Goal: Transaction & Acquisition: Purchase product/service

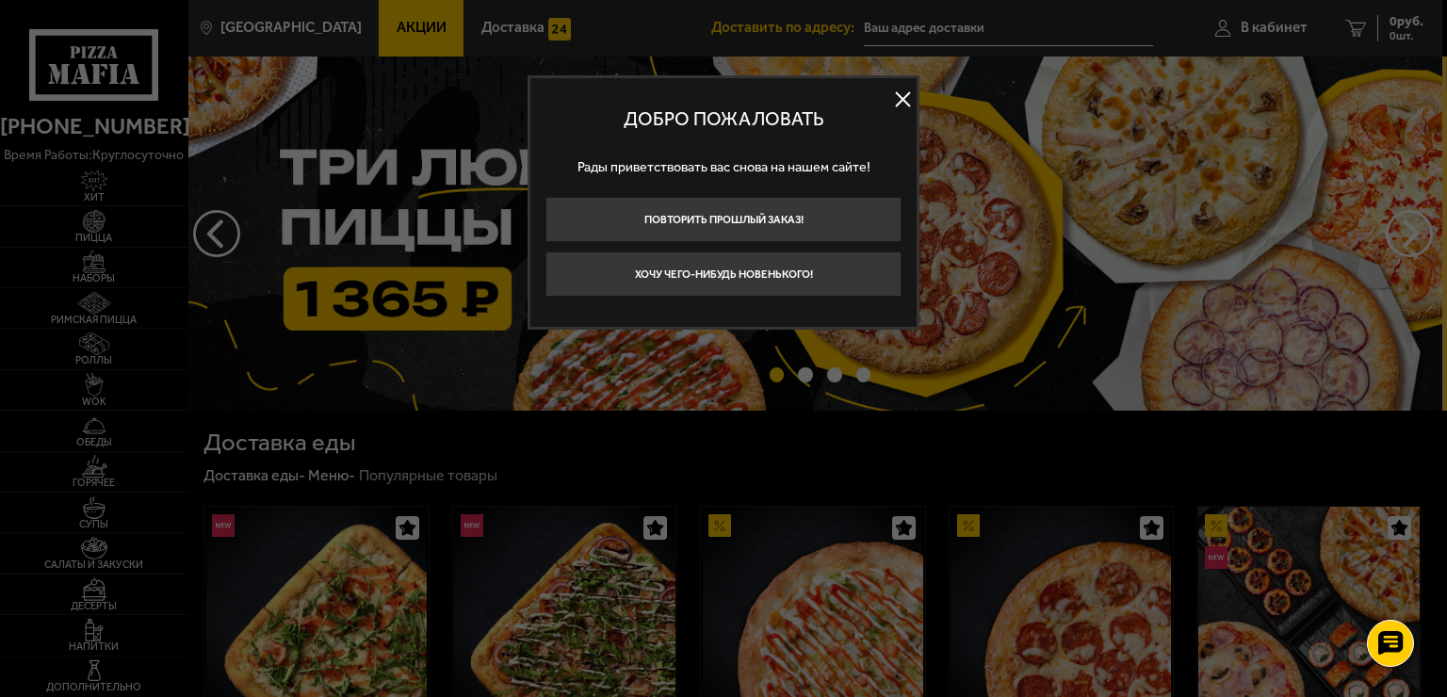
click at [902, 92] on button at bounding box center [903, 100] width 28 height 28
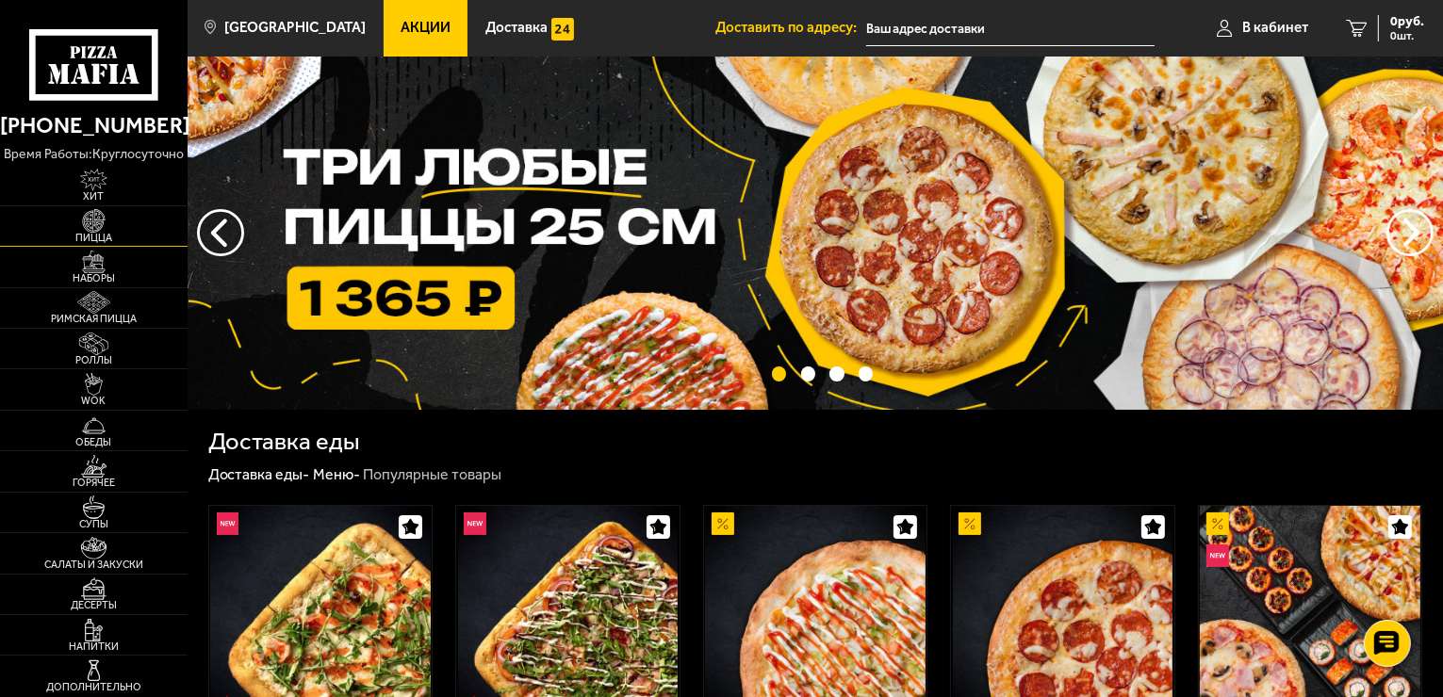
click at [94, 220] on img at bounding box center [93, 220] width 57 height 23
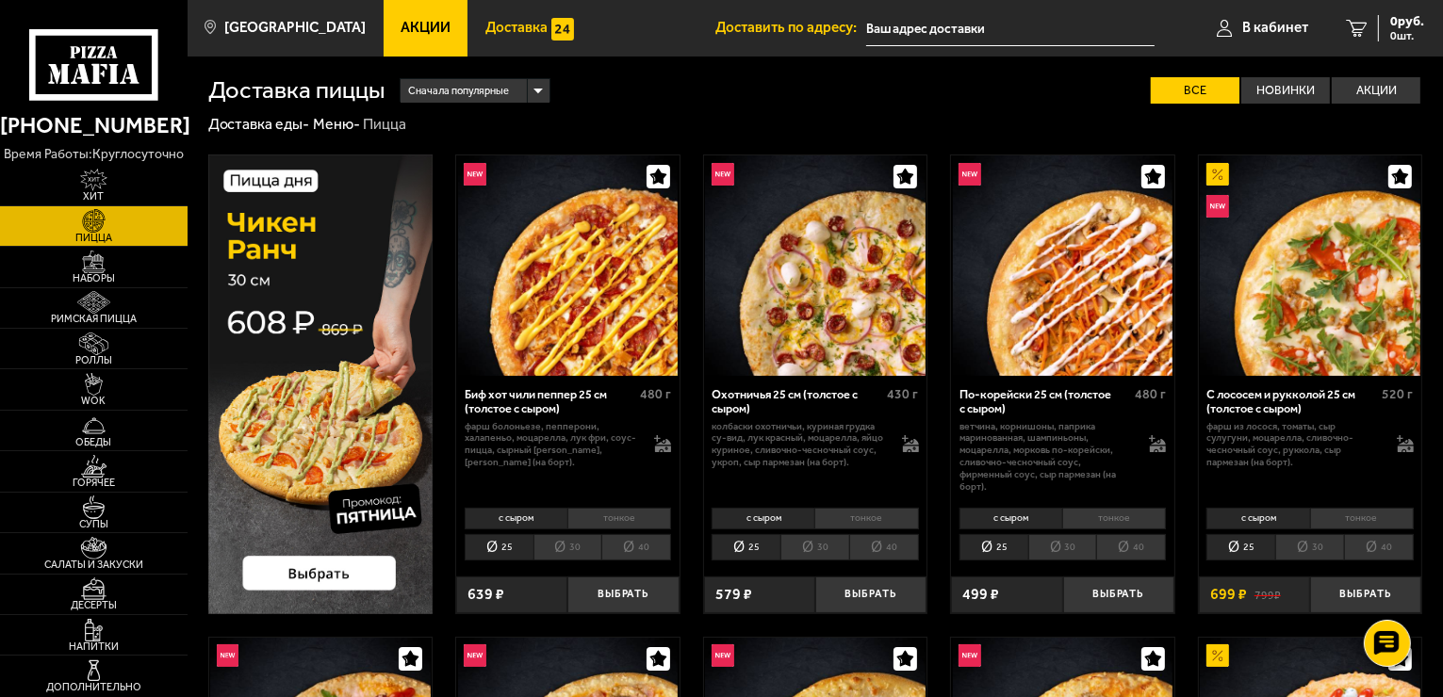
click at [506, 33] on span "Доставка" at bounding box center [516, 28] width 62 height 14
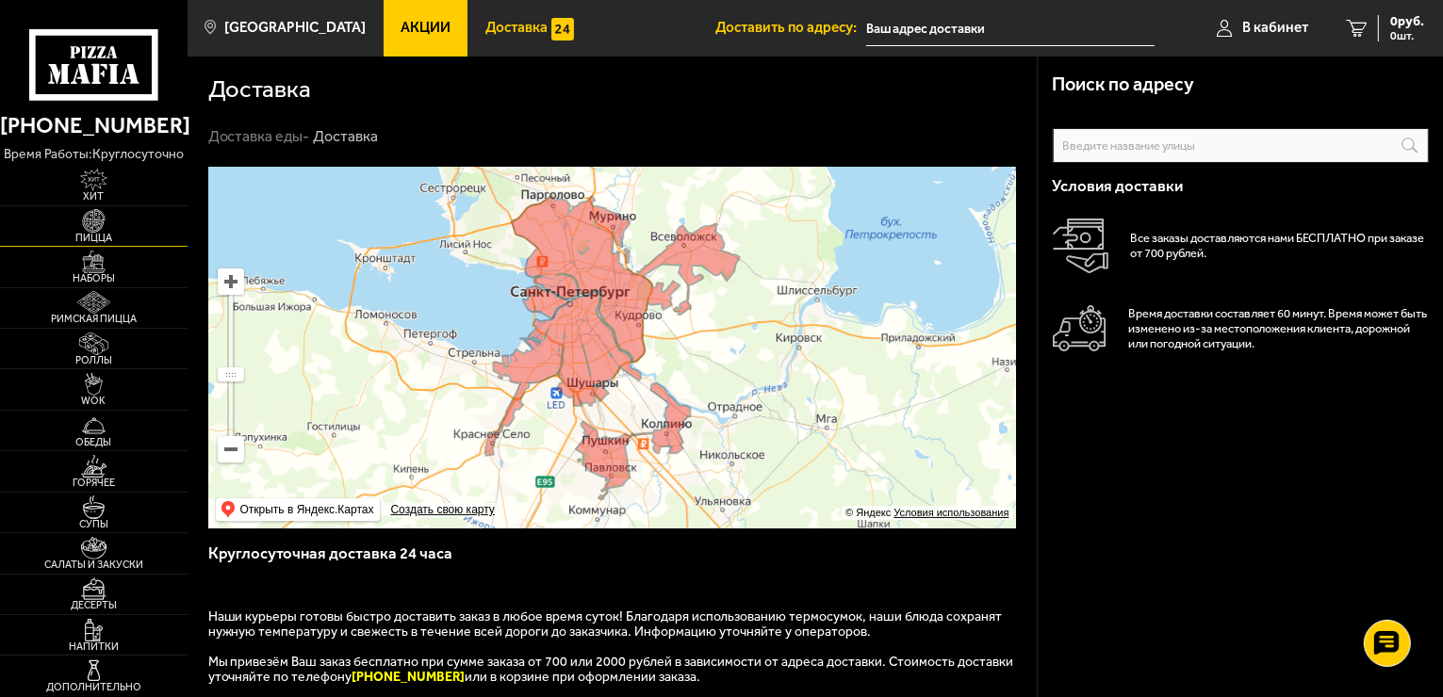
click at [106, 226] on img at bounding box center [93, 220] width 57 height 23
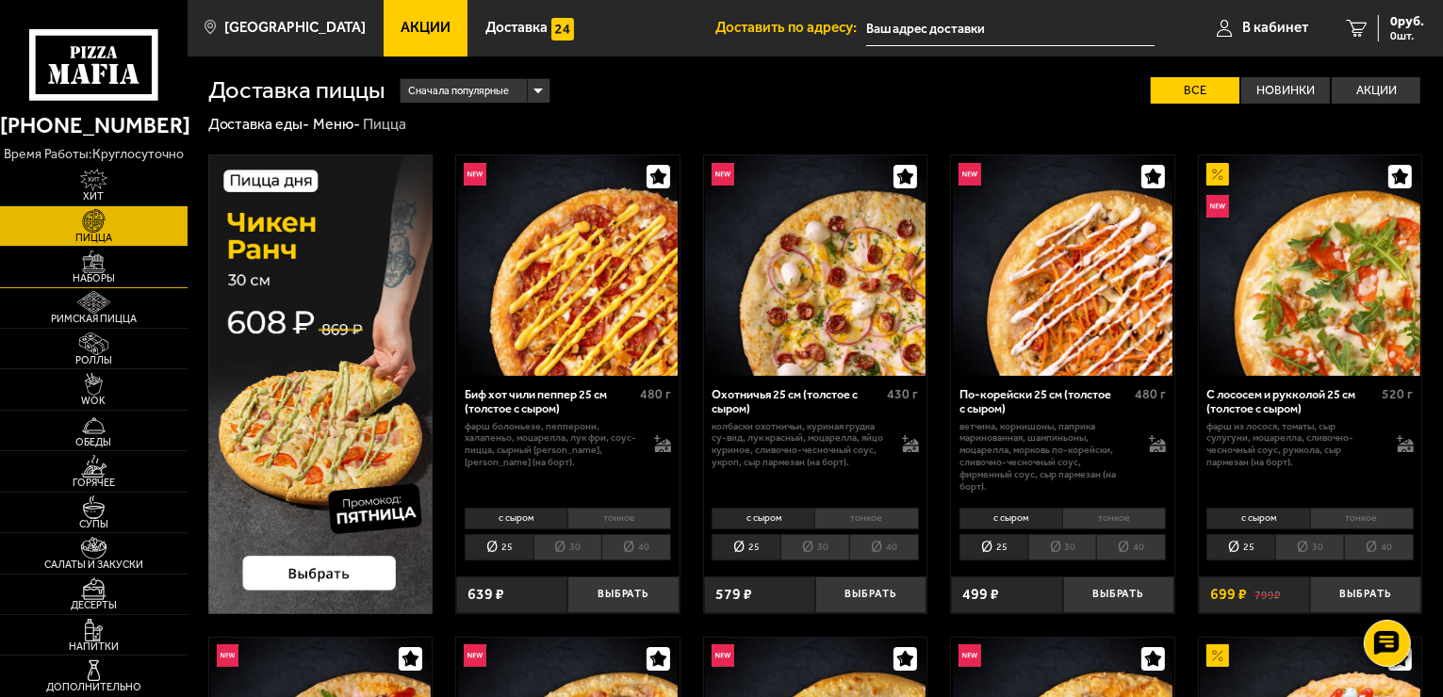
click at [96, 262] on img at bounding box center [93, 262] width 57 height 23
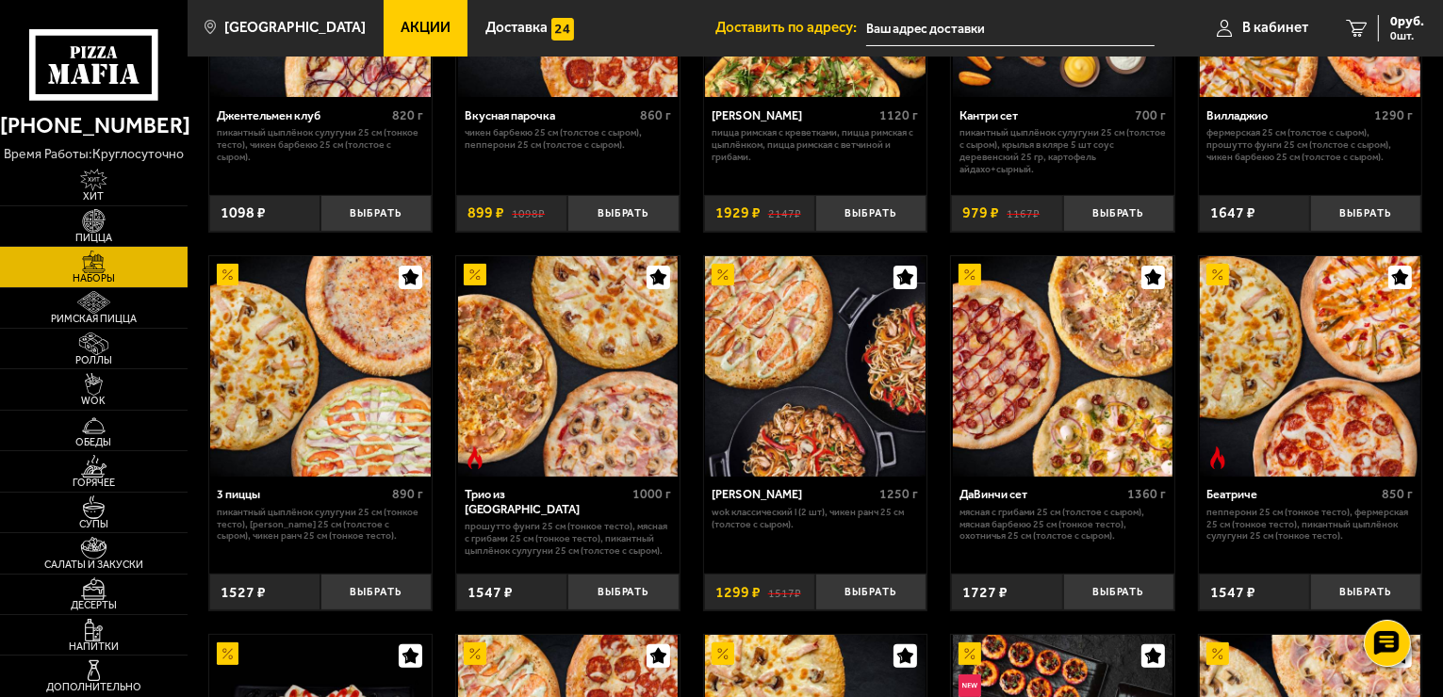
scroll to position [283, 0]
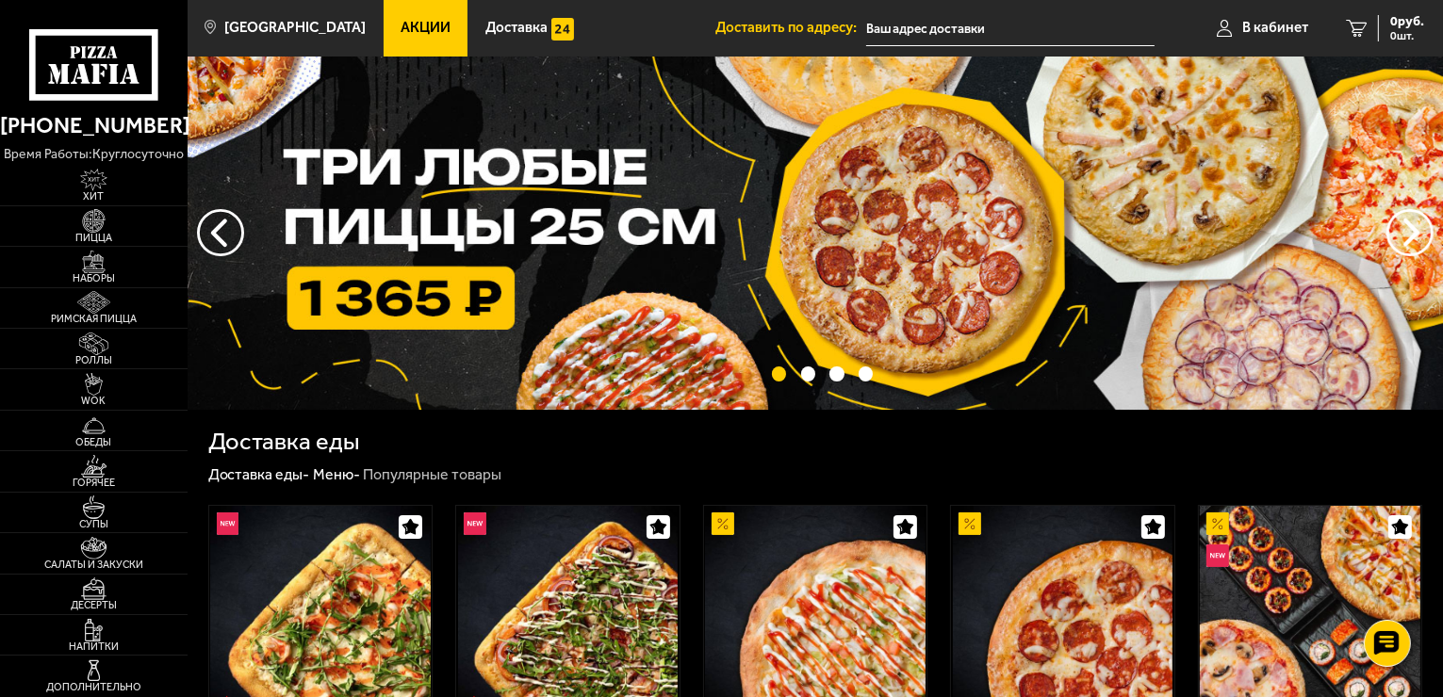
click at [430, 305] on img at bounding box center [815, 233] width 1255 height 353
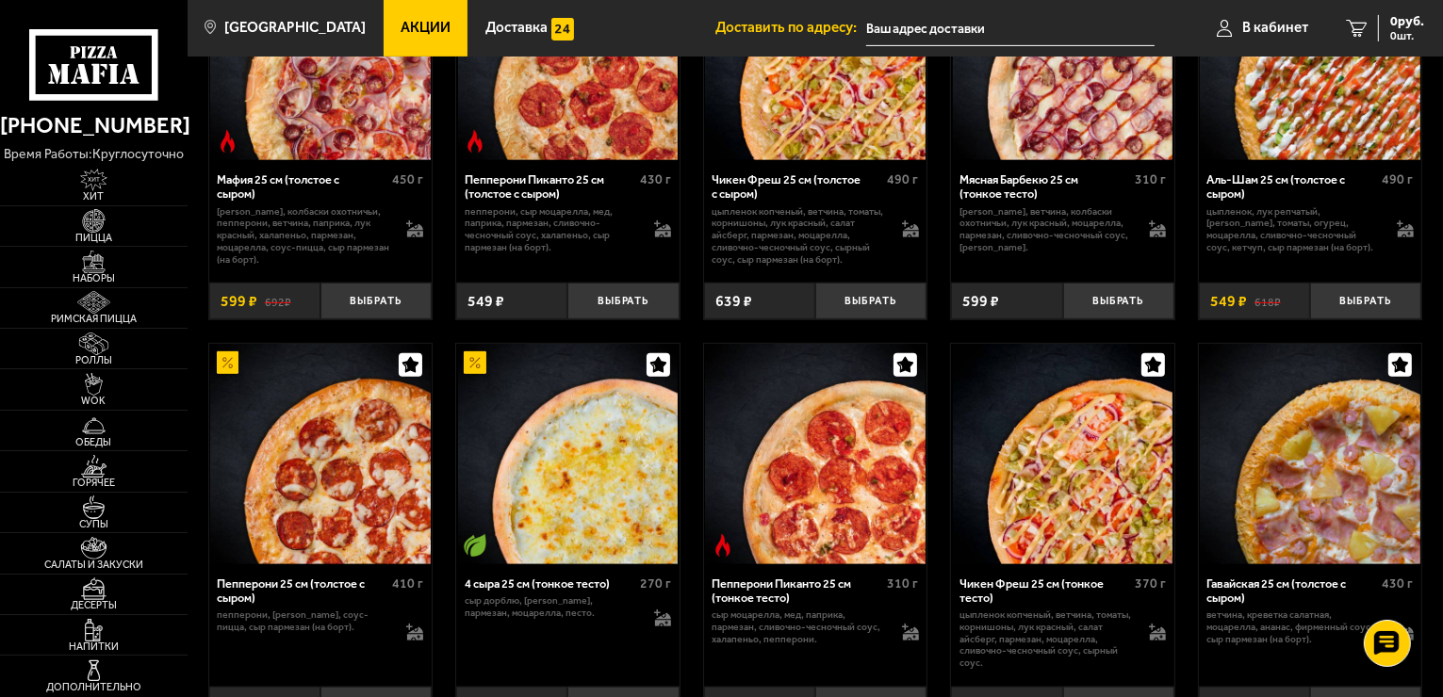
scroll to position [848, 0]
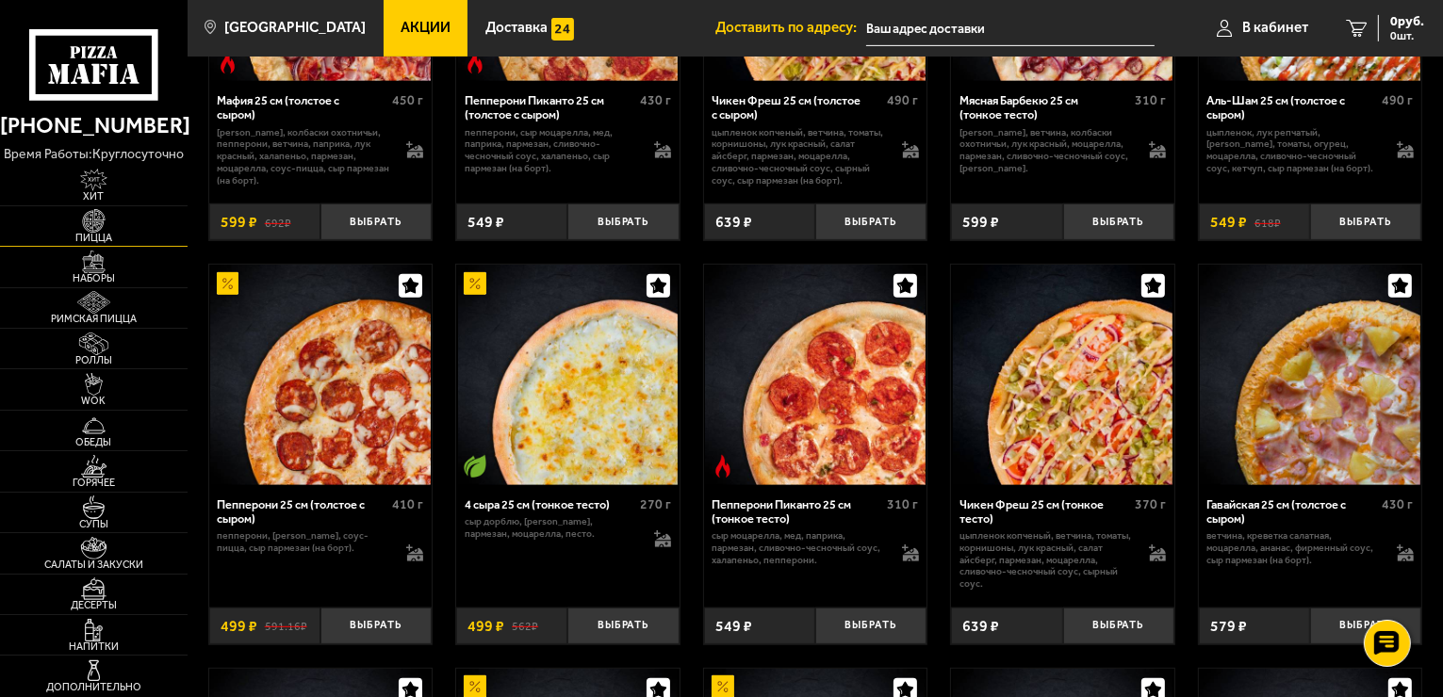
click at [98, 233] on span "Пицца" at bounding box center [94, 238] width 188 height 10
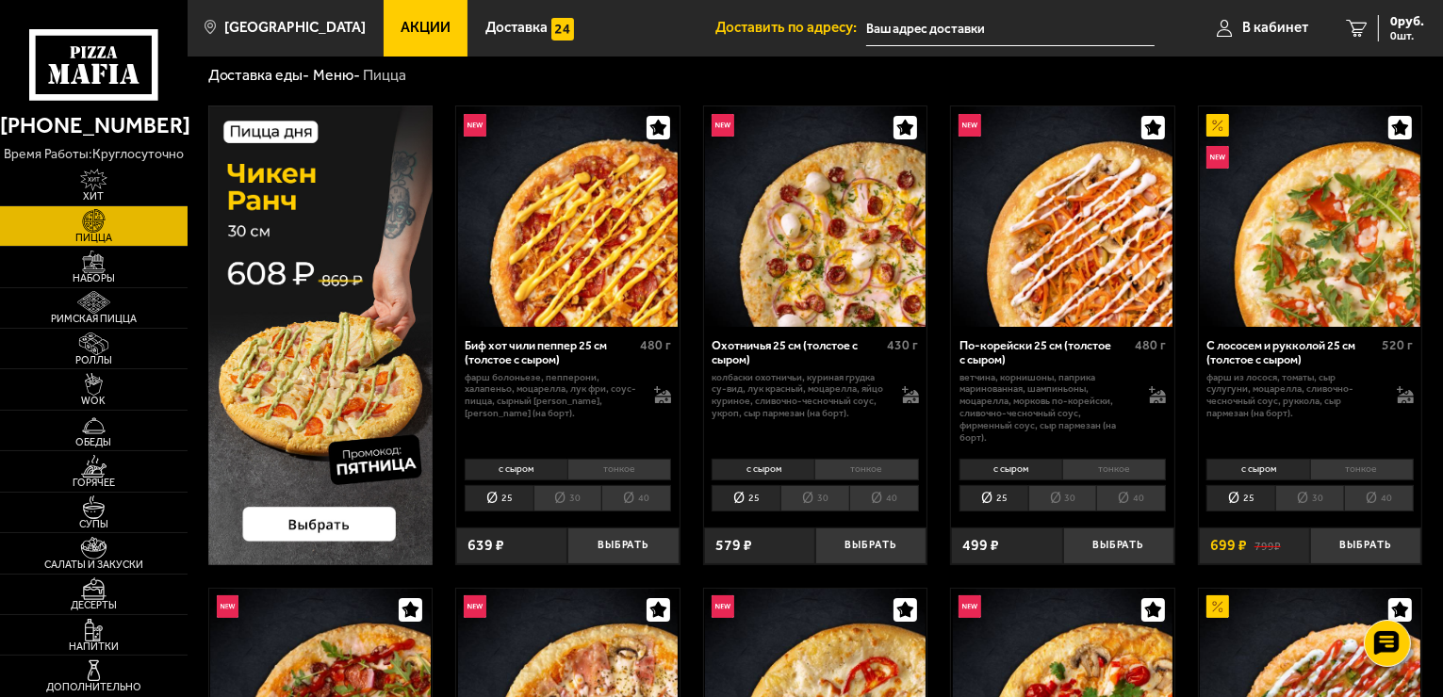
scroll to position [94, 0]
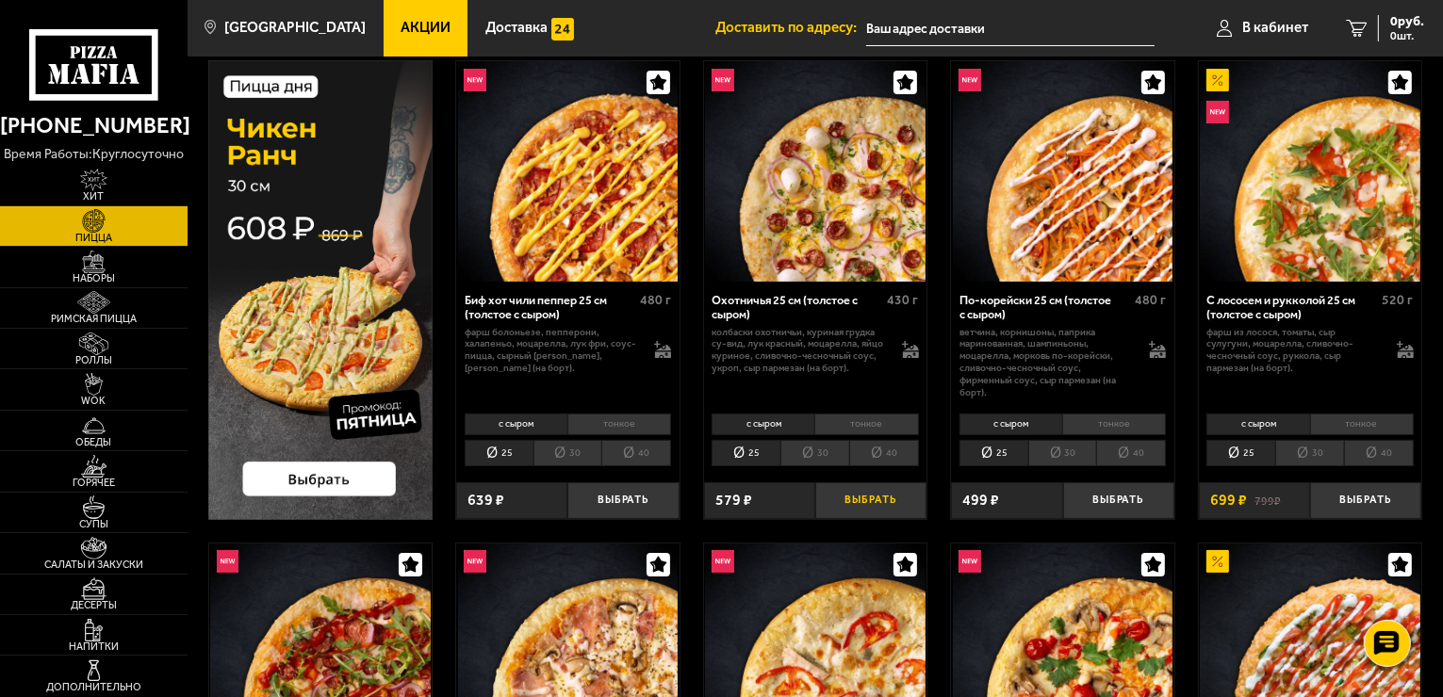
click at [844, 498] on button "Выбрать" at bounding box center [870, 500] width 111 height 37
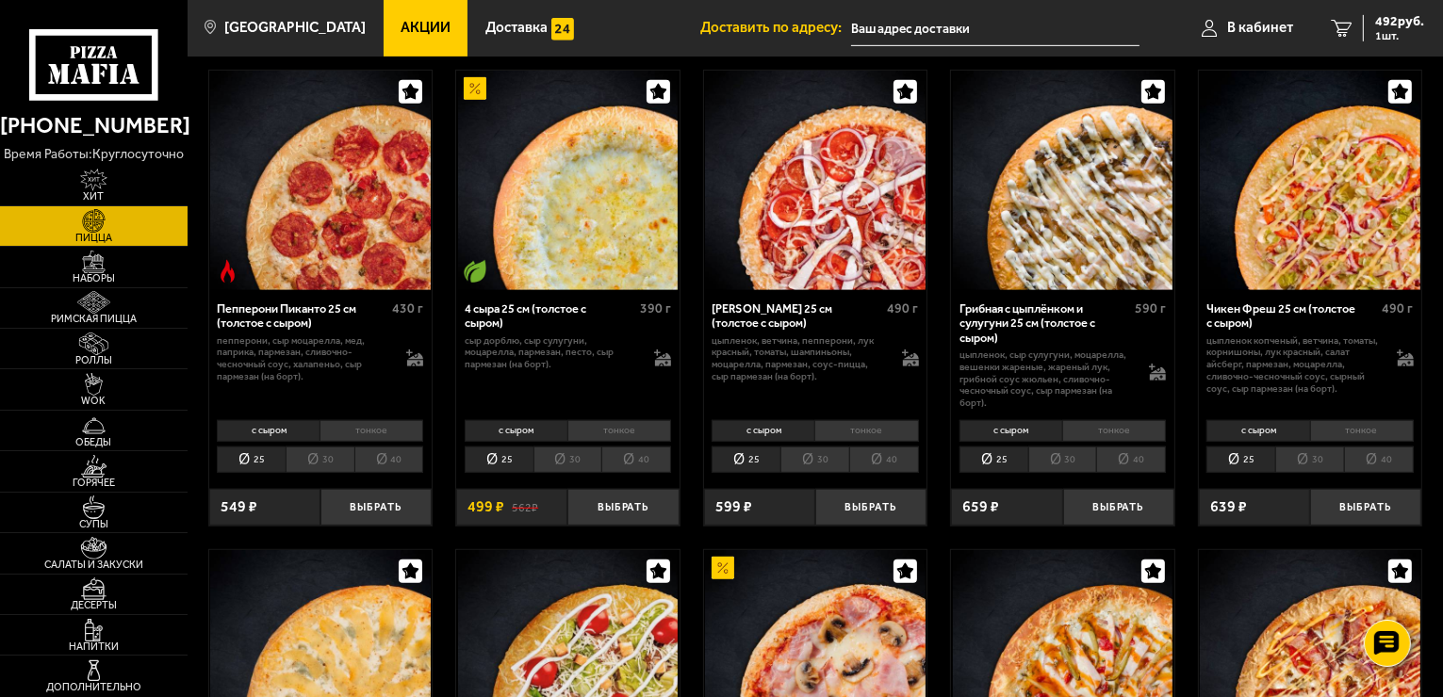
scroll to position [1037, 0]
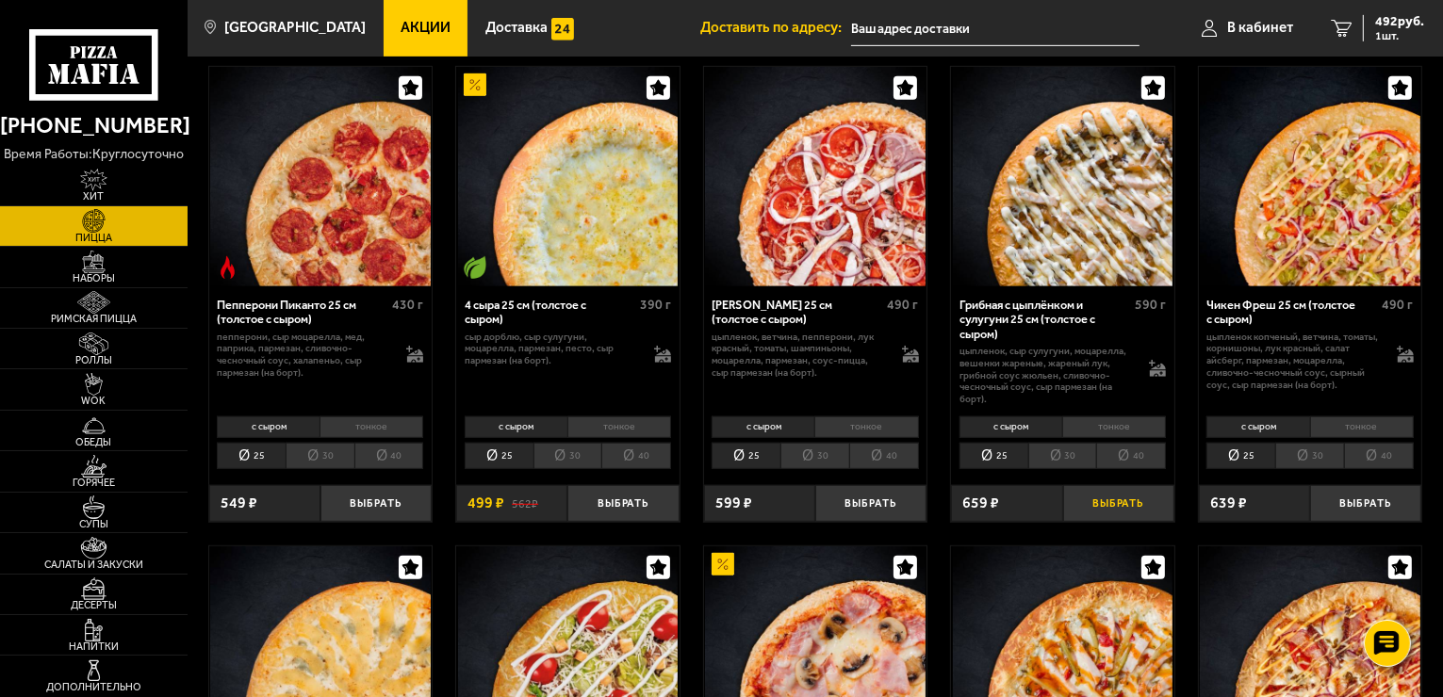
click at [1094, 496] on button "Выбрать" at bounding box center [1118, 503] width 111 height 37
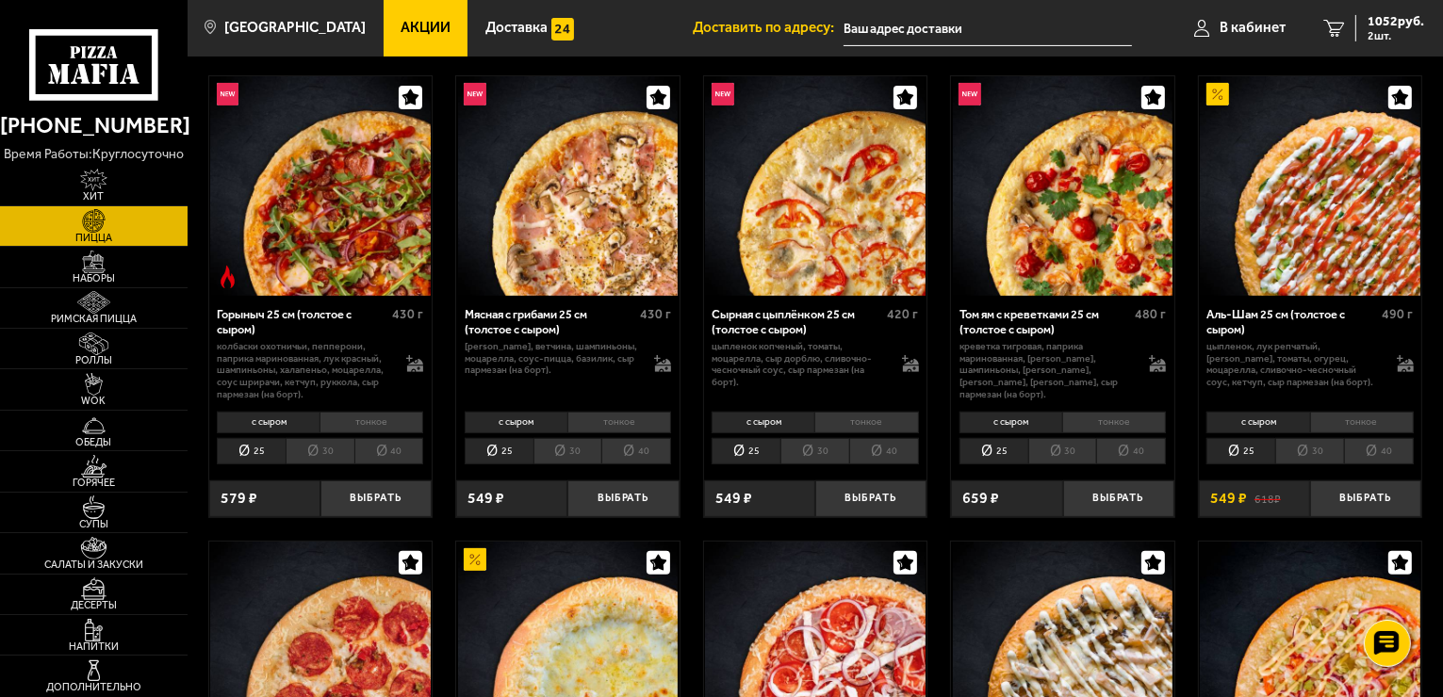
scroll to position [565, 0]
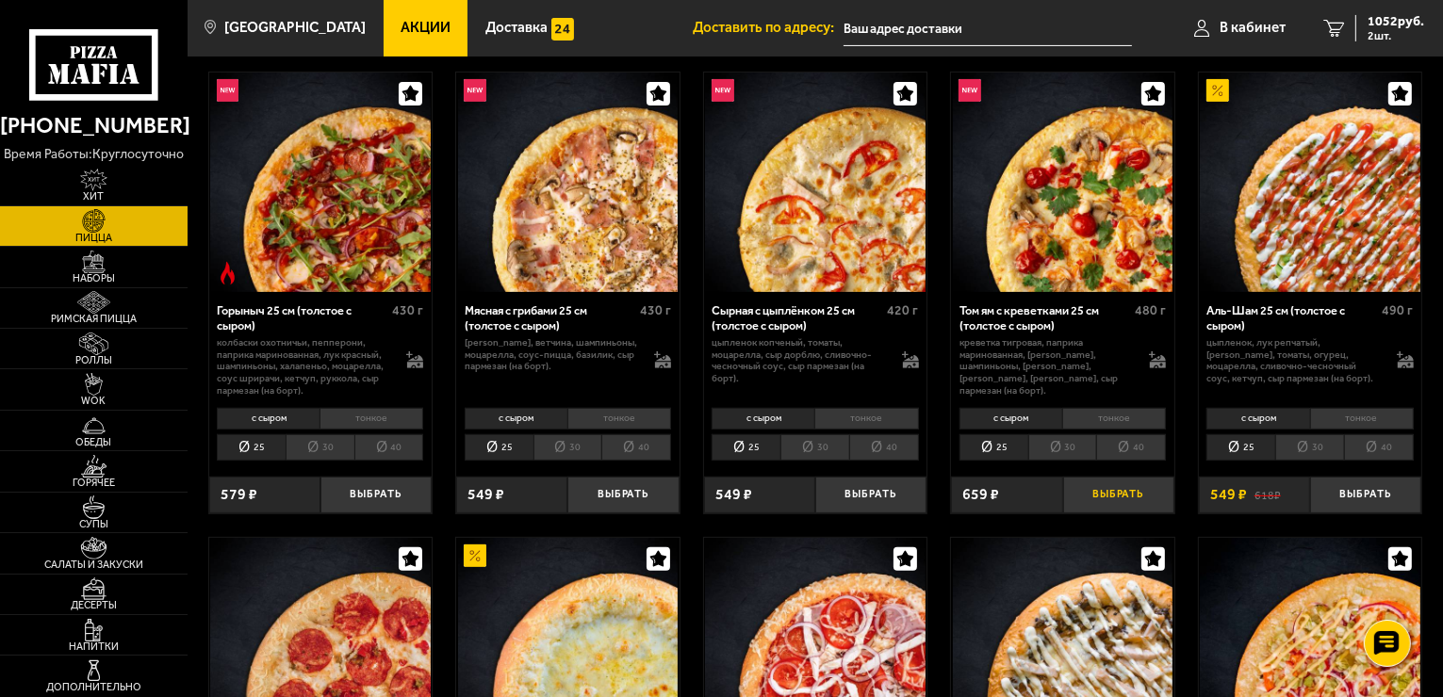
click at [1097, 498] on button "Выбрать" at bounding box center [1118, 495] width 111 height 37
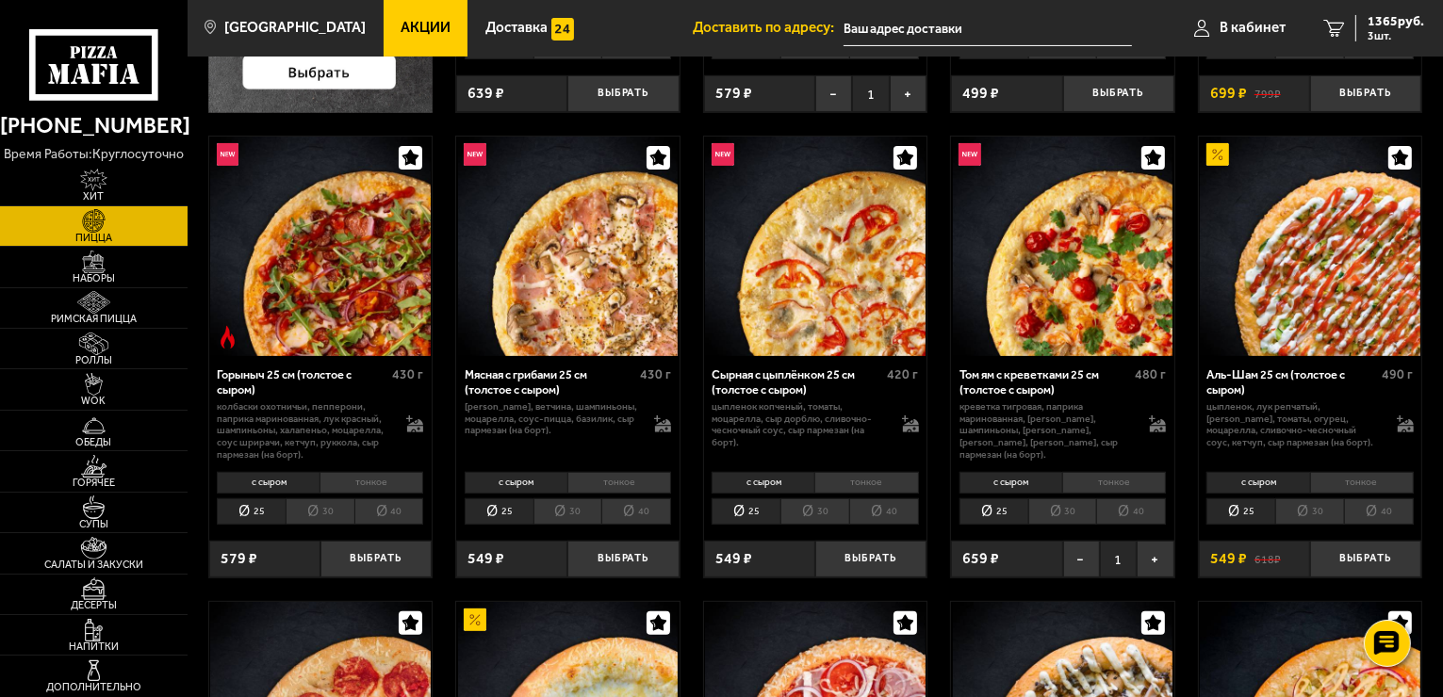
scroll to position [377, 0]
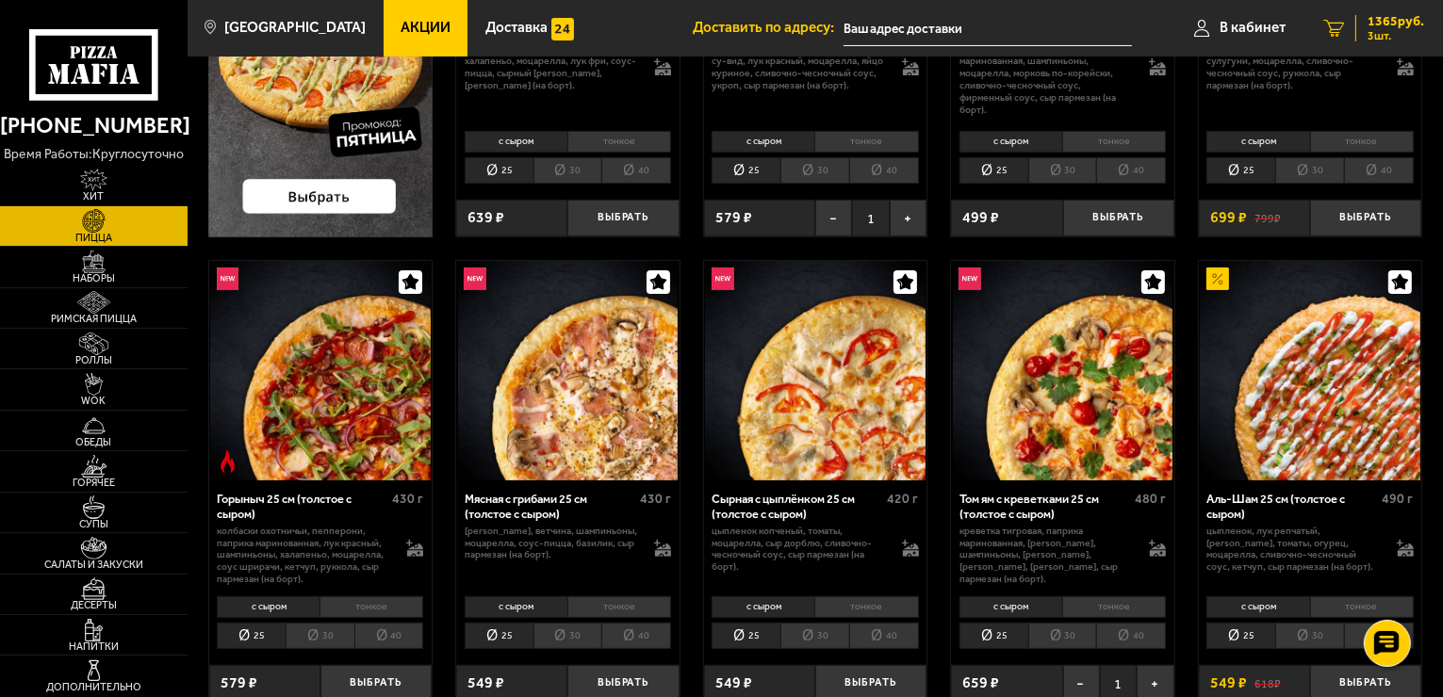
click at [1374, 12] on link "3 1365 руб. 3 шт." at bounding box center [1373, 28] width 139 height 57
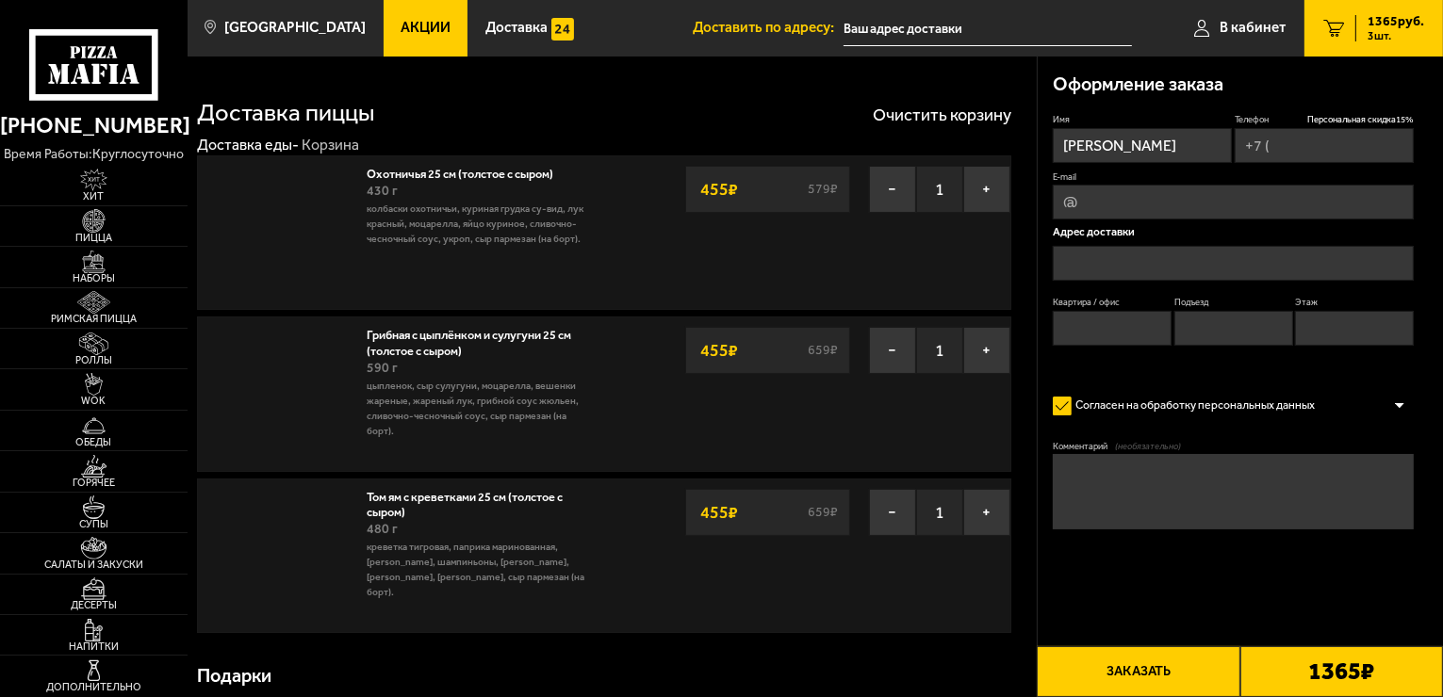
type input "+7 (921) 999-46-12"
type input "Российский проспект, 1"
type input "185"
type input "4"
type input "2"
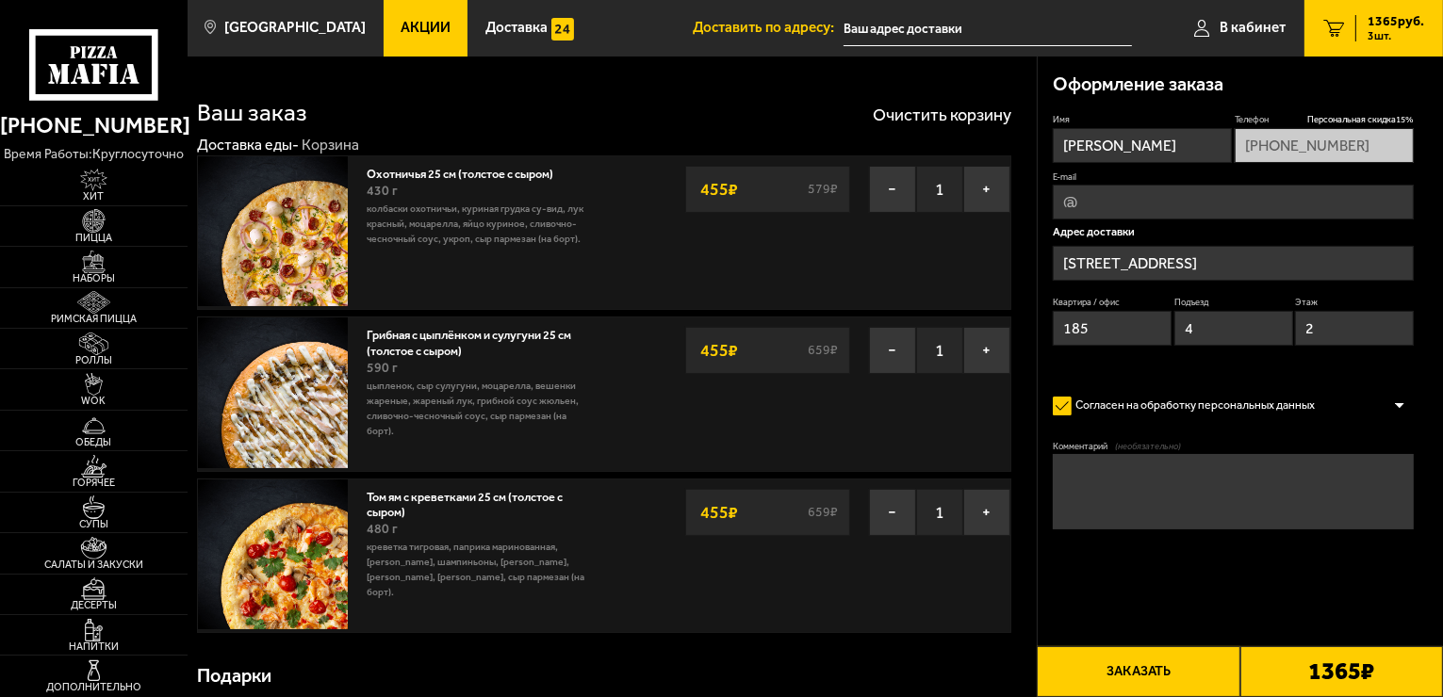
type input "Российский проспект, 1В"
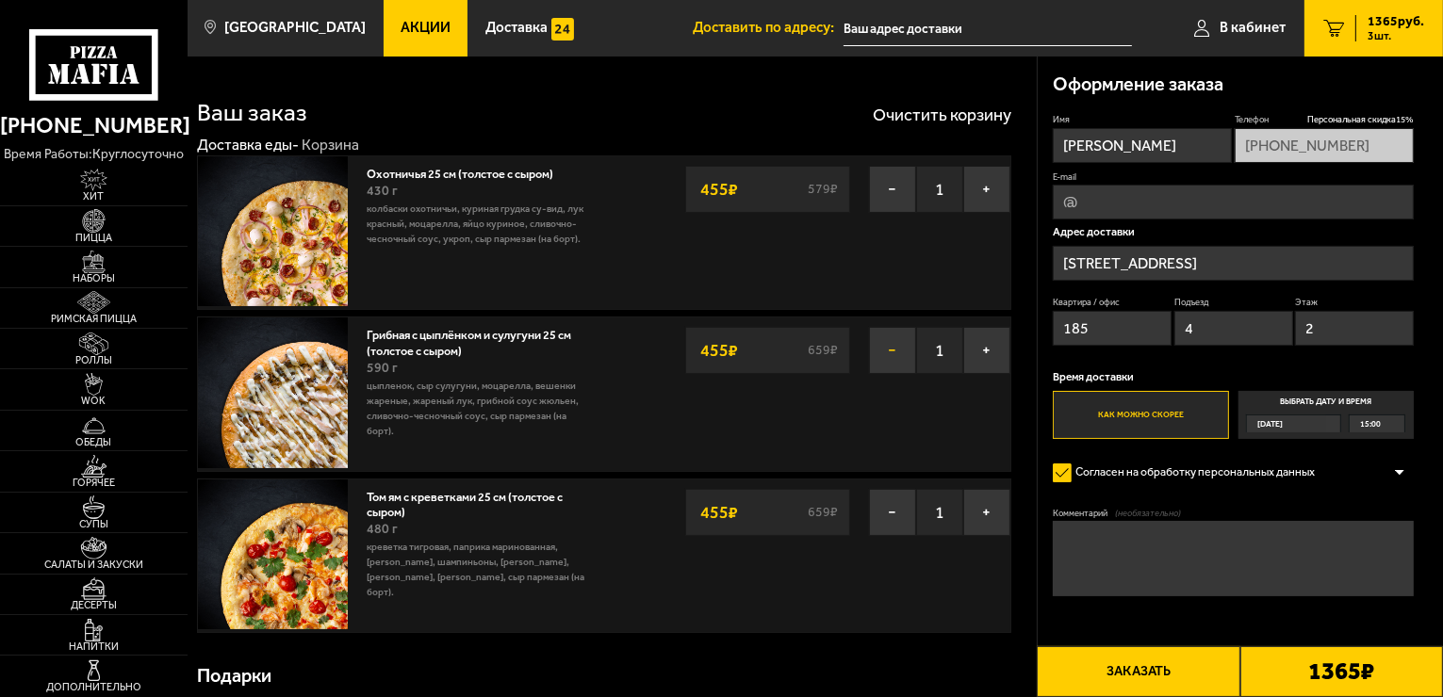
click at [891, 351] on button "−" at bounding box center [892, 350] width 47 height 47
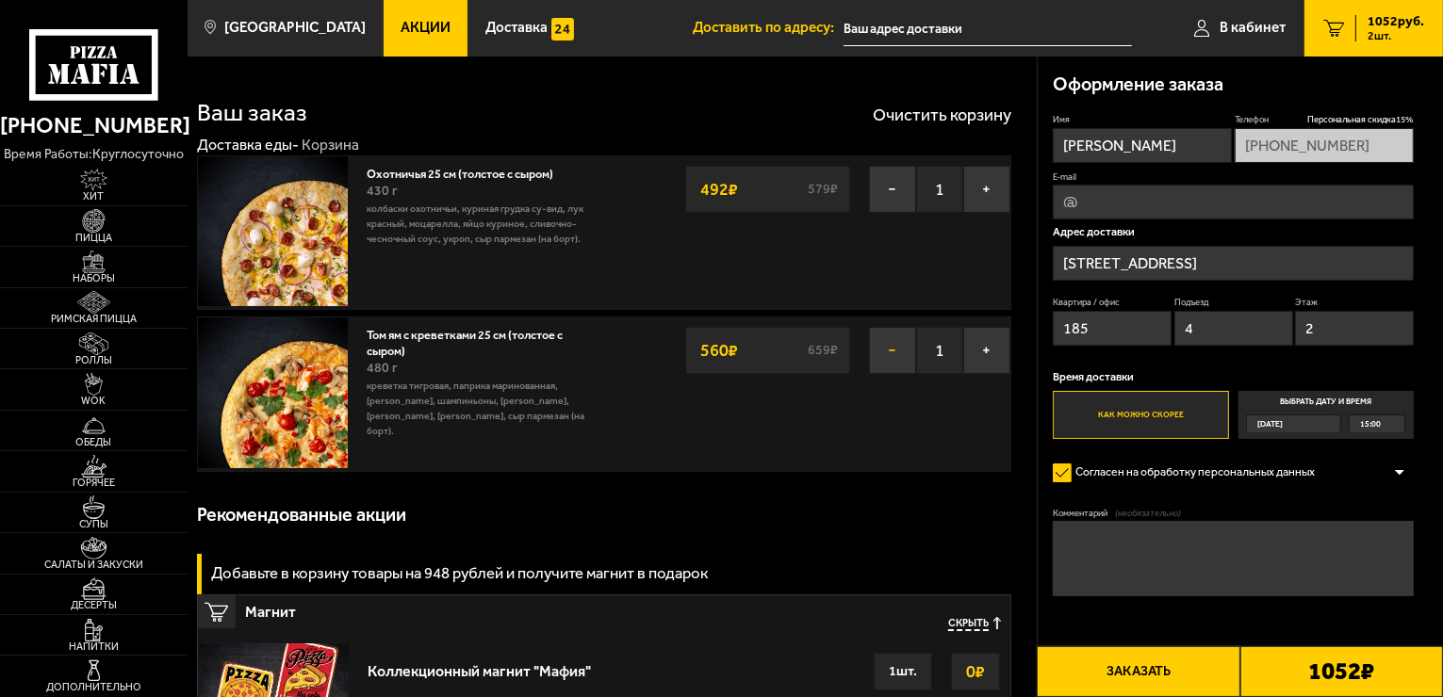
click at [890, 349] on button "−" at bounding box center [892, 350] width 47 height 47
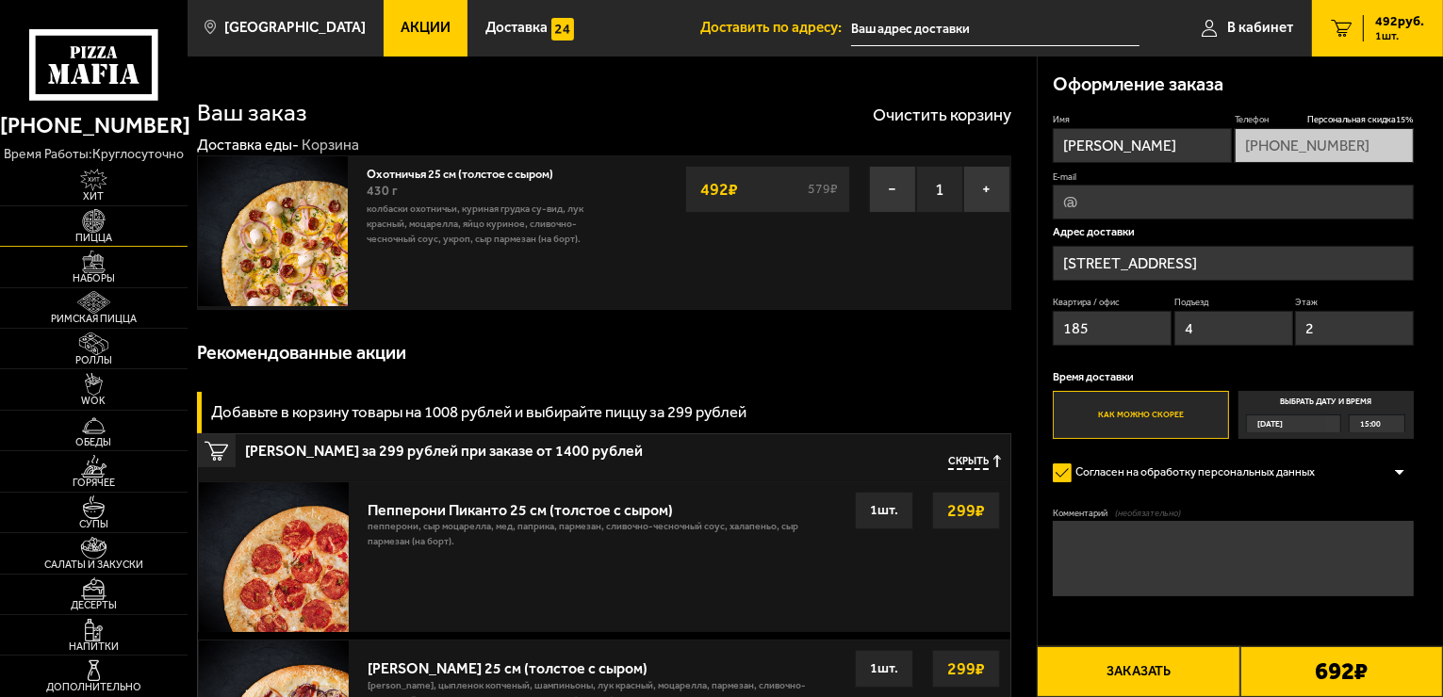
click at [95, 226] on img at bounding box center [93, 220] width 57 height 23
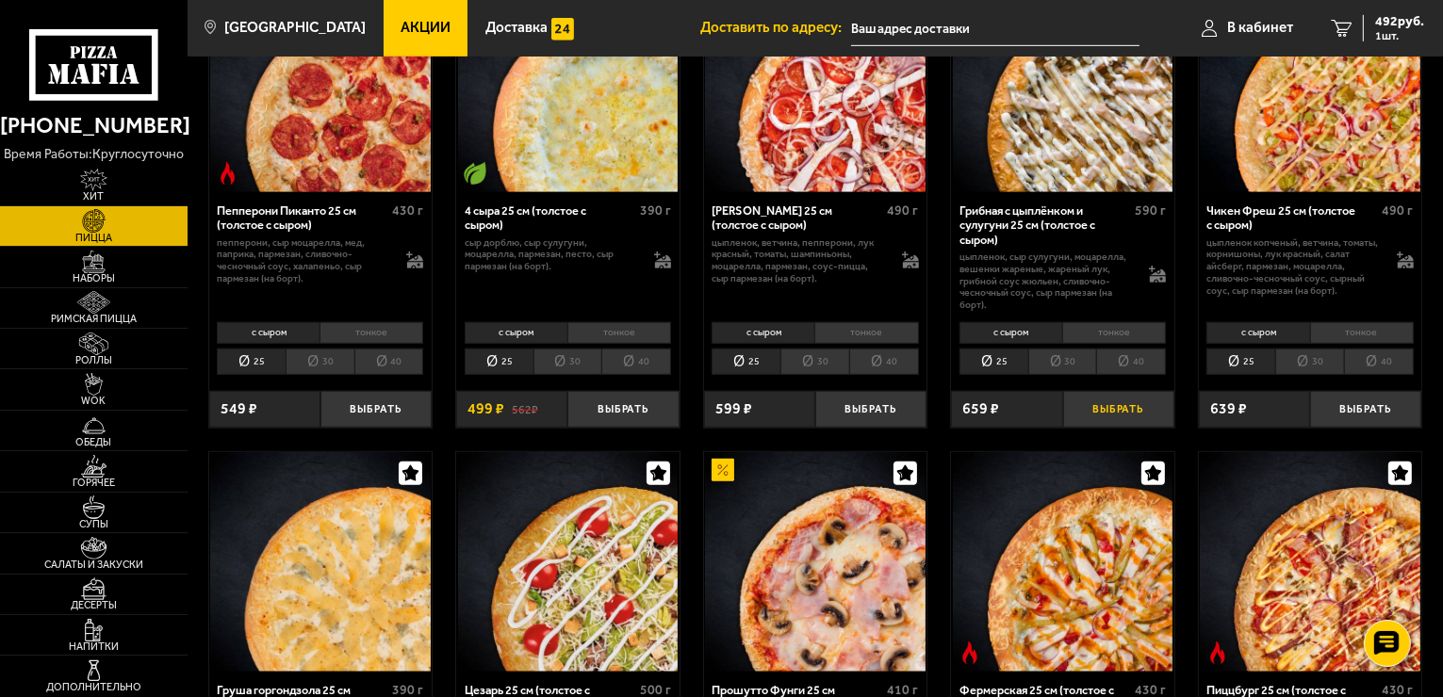
scroll to position [942, 0]
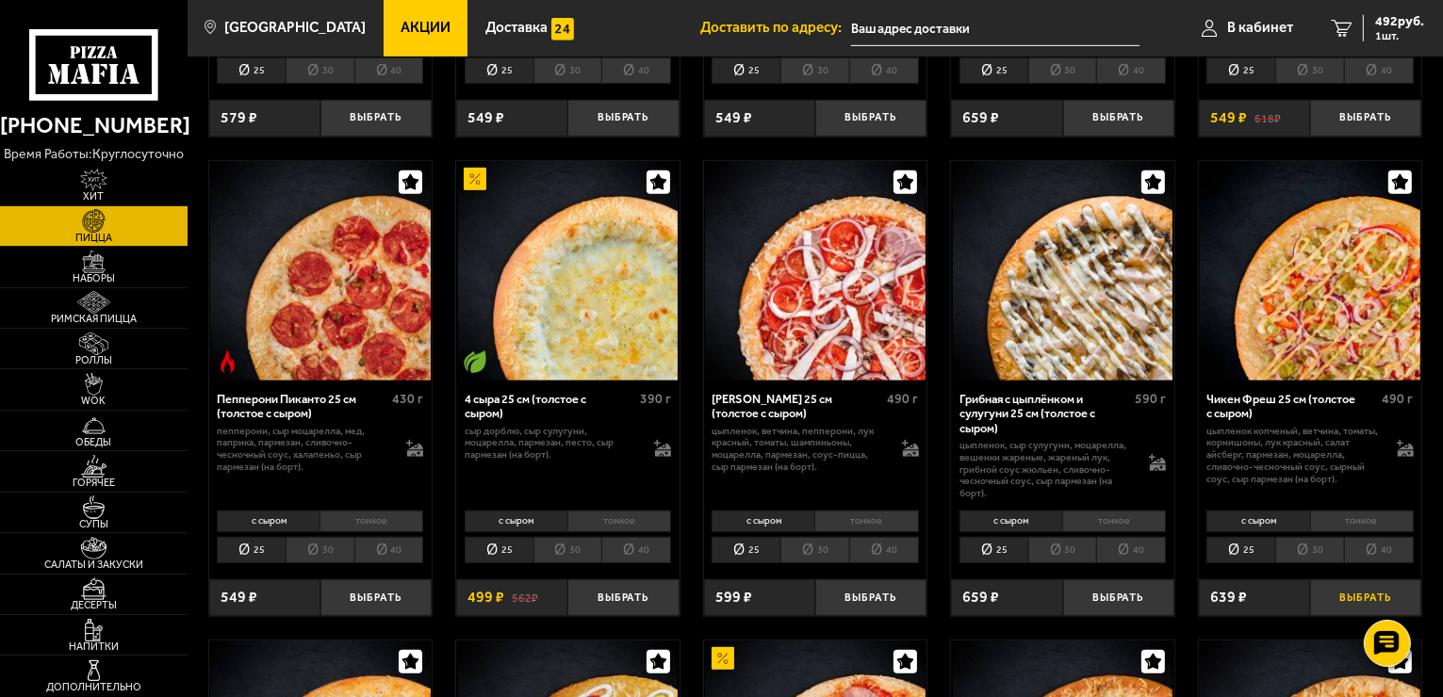
click at [1342, 596] on button "Выбрать" at bounding box center [1365, 598] width 111 height 37
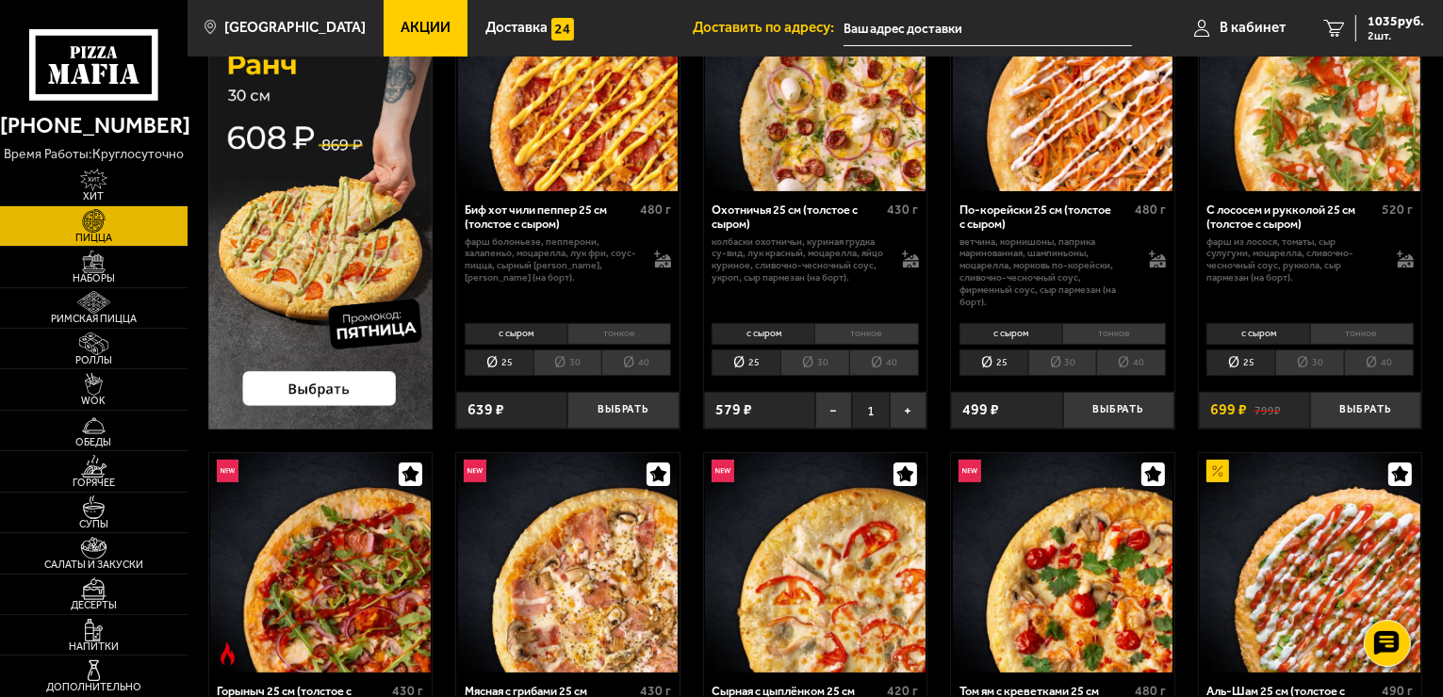
scroll to position [188, 0]
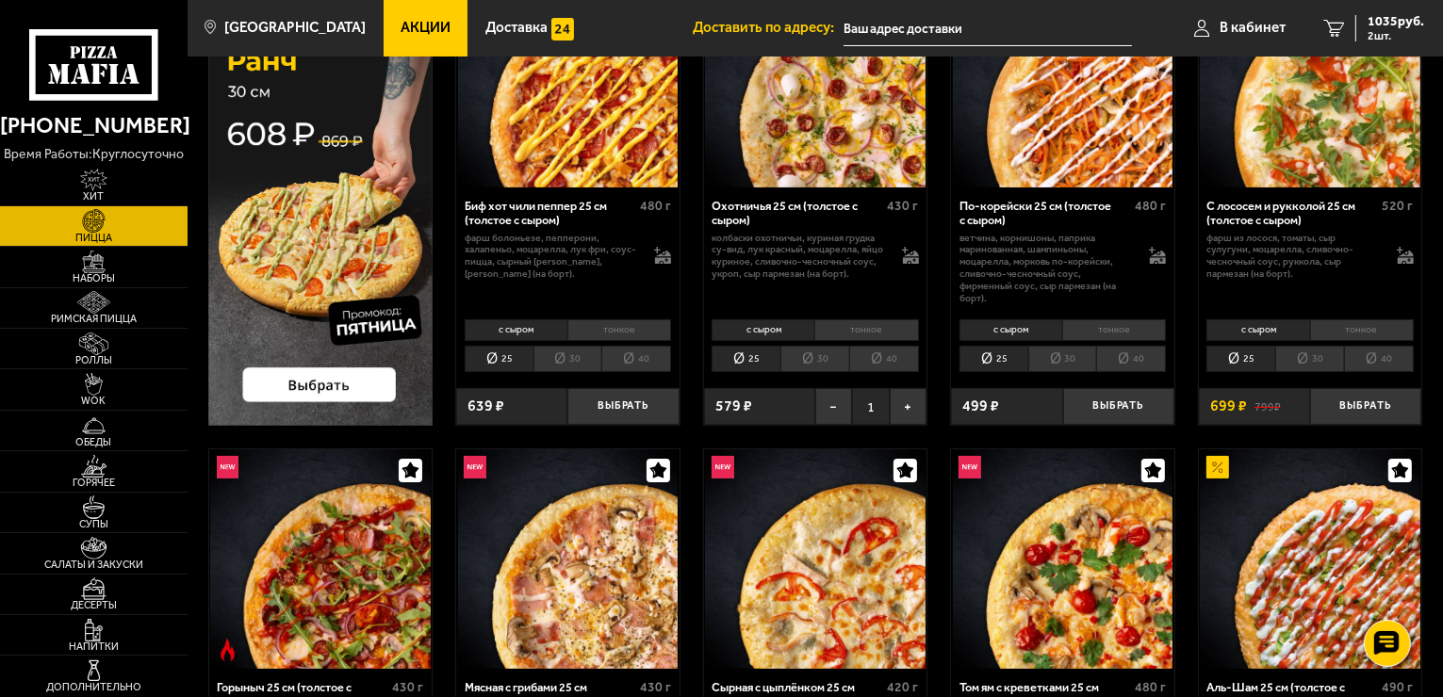
click at [352, 383] on img at bounding box center [320, 195] width 225 height 459
click at [357, 388] on img at bounding box center [320, 195] width 225 height 459
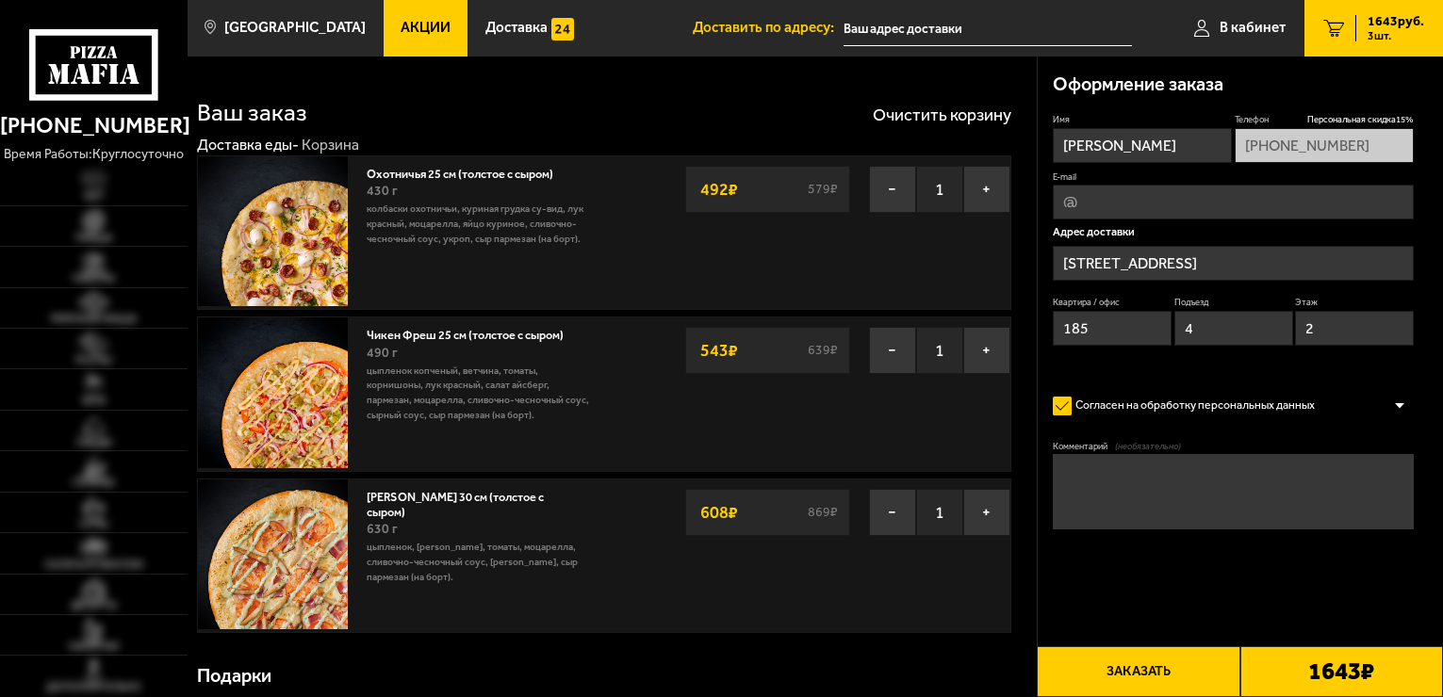
type input "[STREET_ADDRESS]"
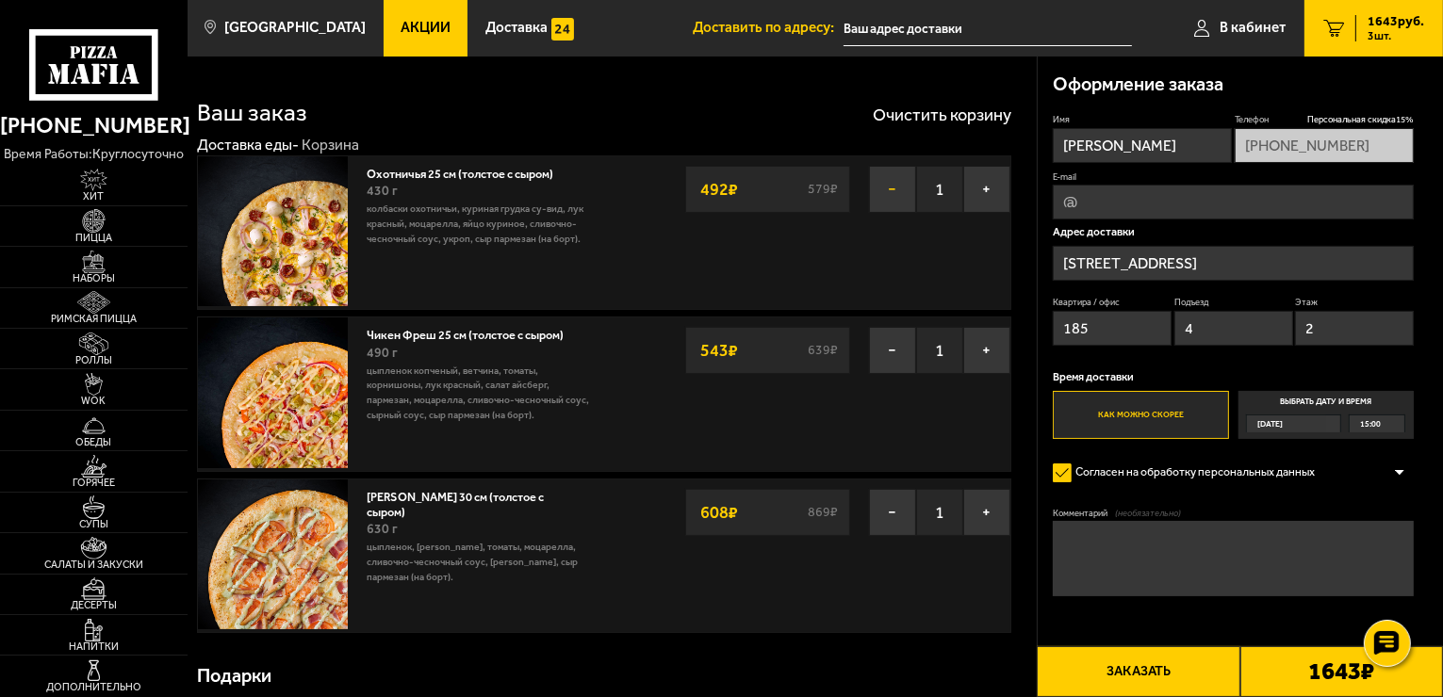
click at [884, 189] on button "−" at bounding box center [892, 189] width 47 height 47
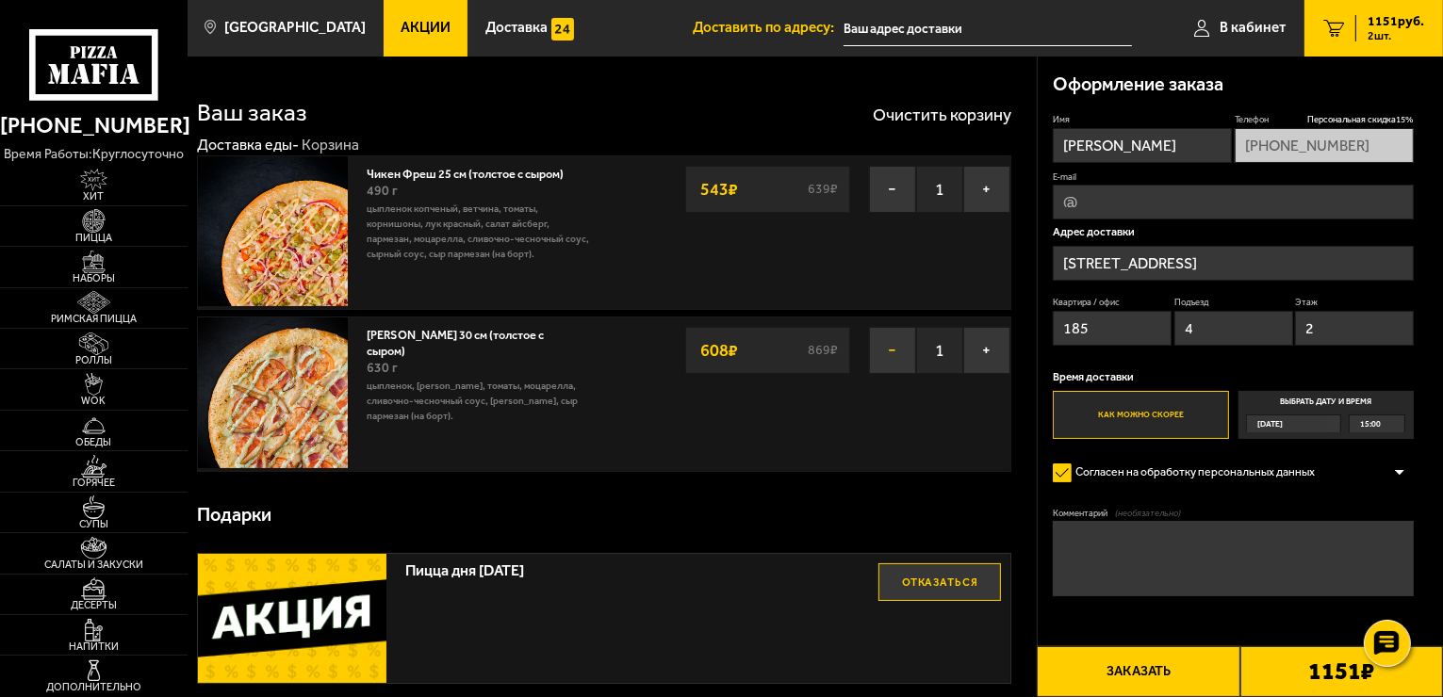
click at [888, 351] on button "−" at bounding box center [892, 350] width 47 height 47
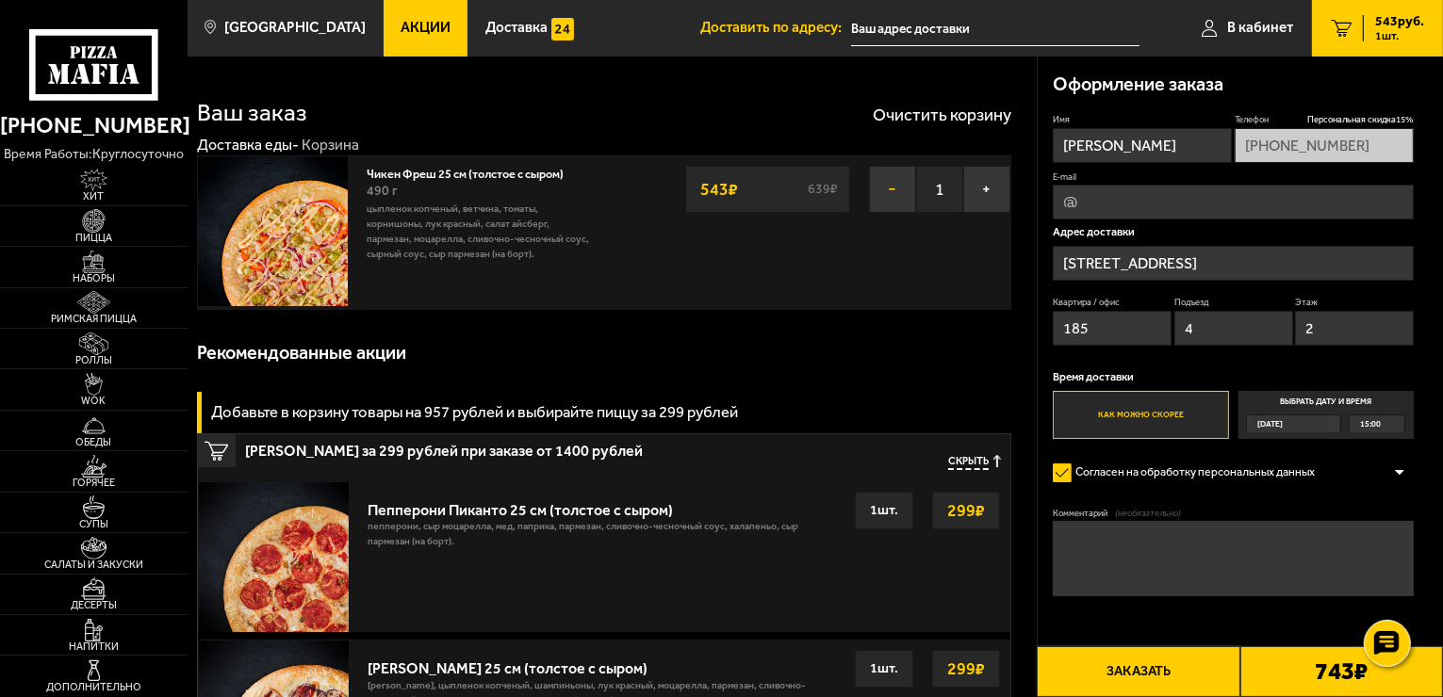
click at [885, 190] on button "−" at bounding box center [892, 189] width 47 height 47
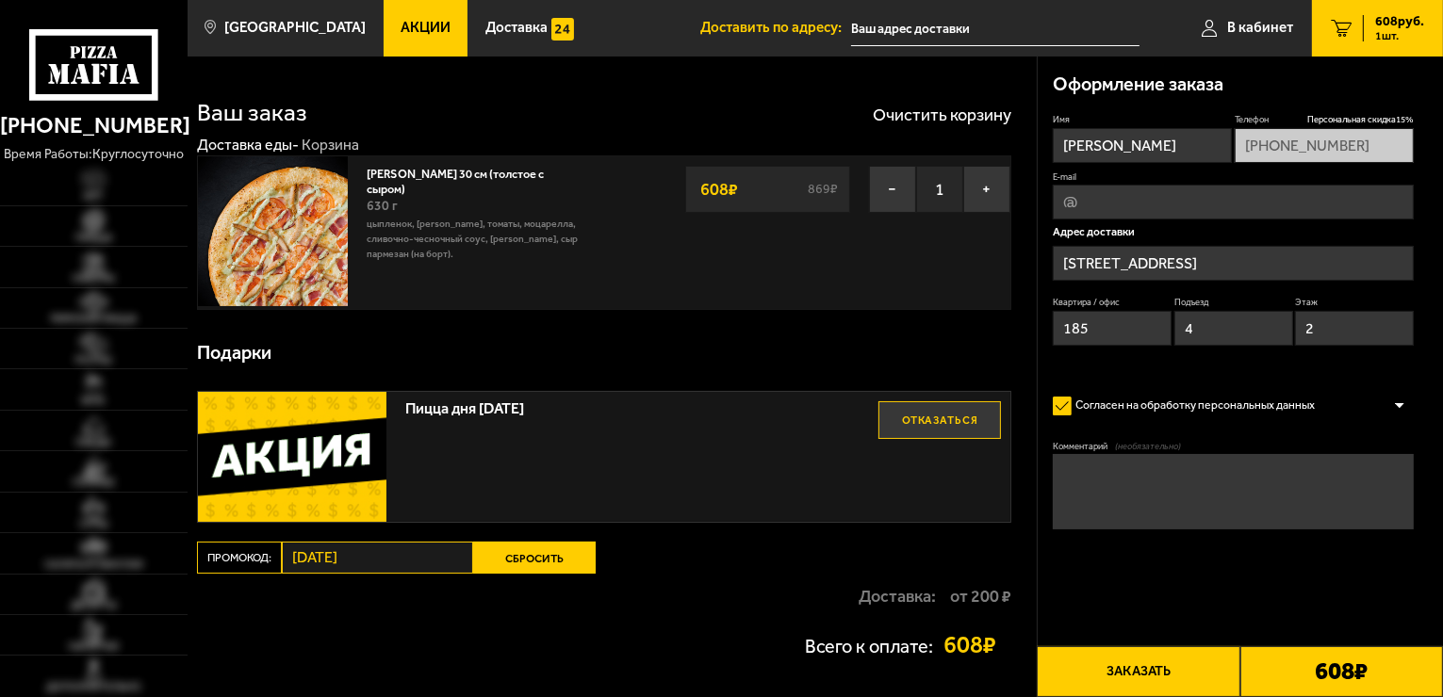
type input "Российский проспект, 1В"
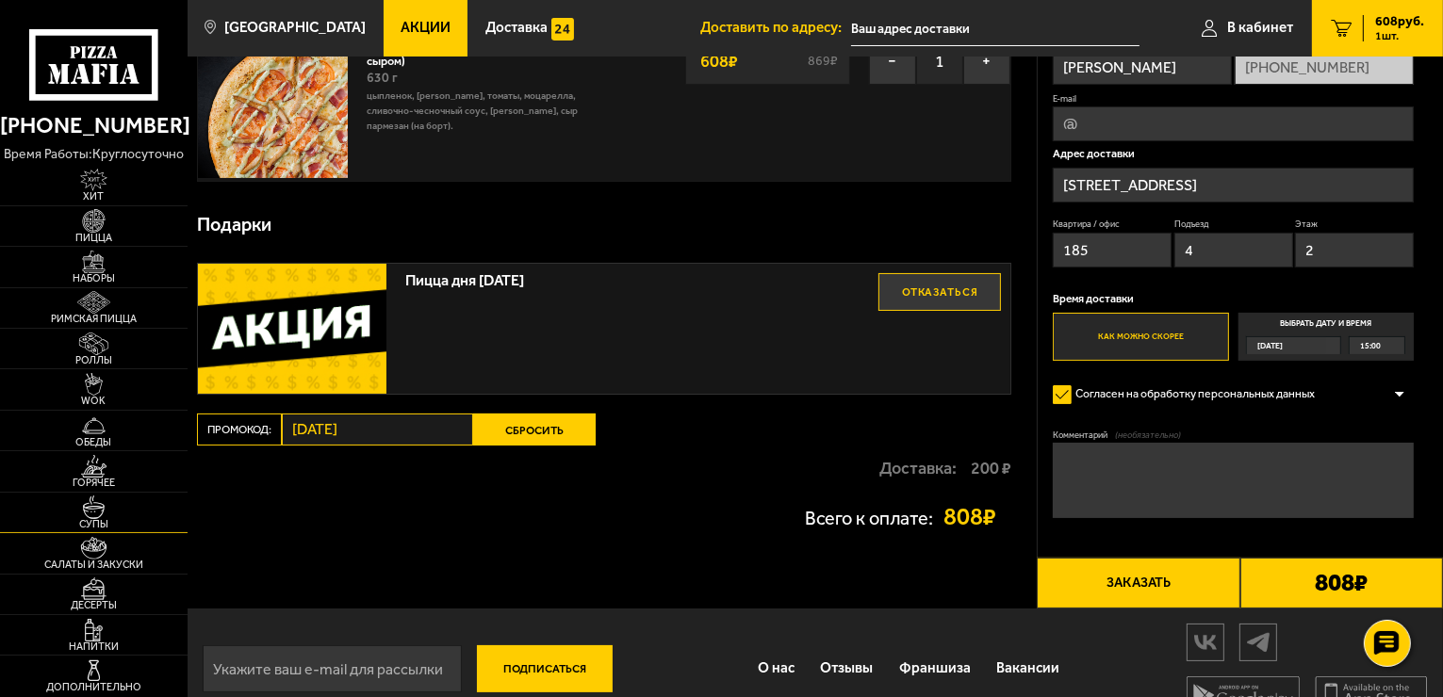
scroll to position [160, 0]
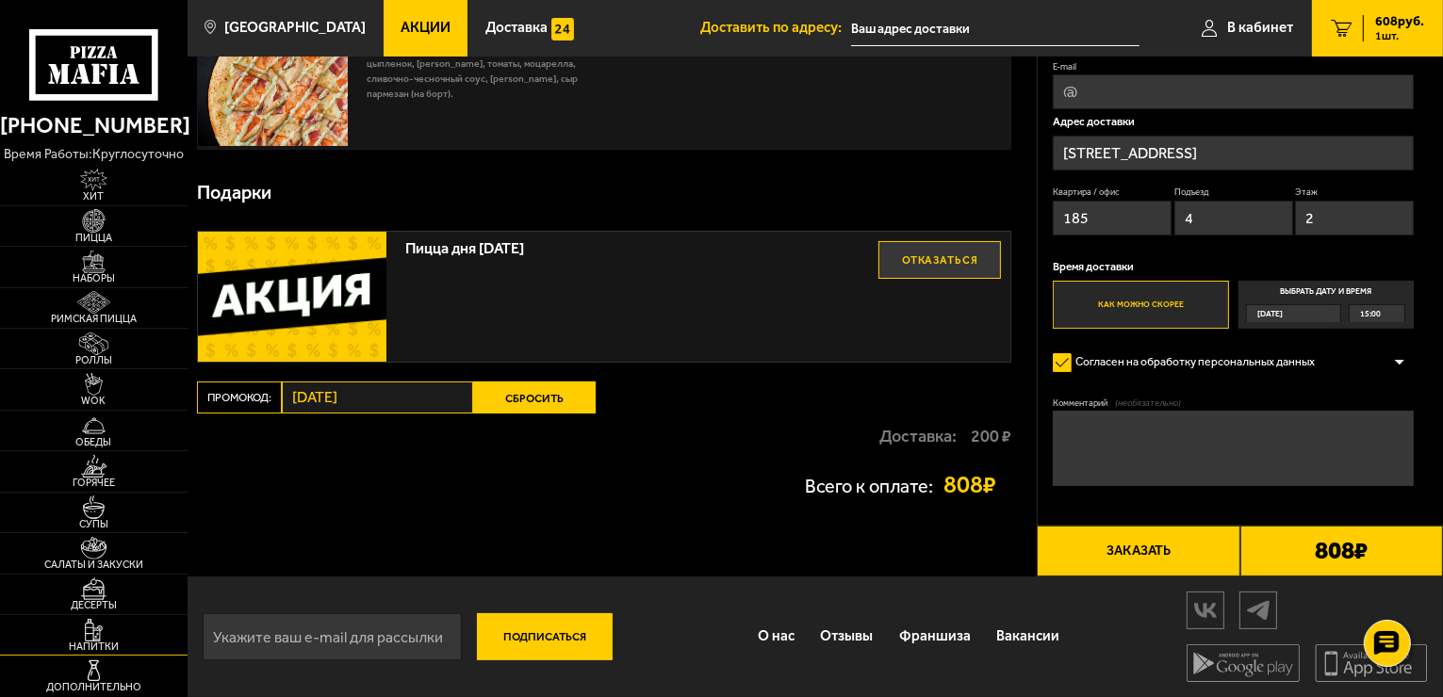
click at [84, 633] on img at bounding box center [93, 630] width 57 height 23
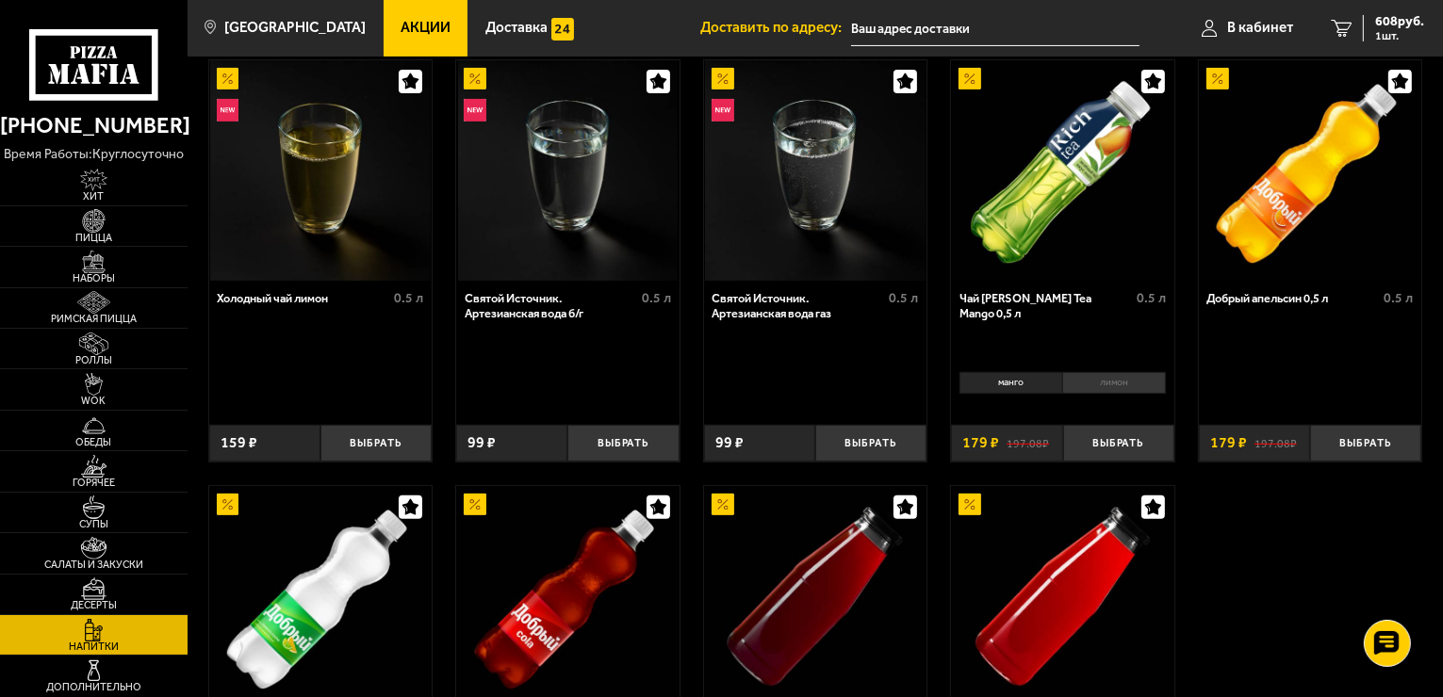
scroll to position [565, 0]
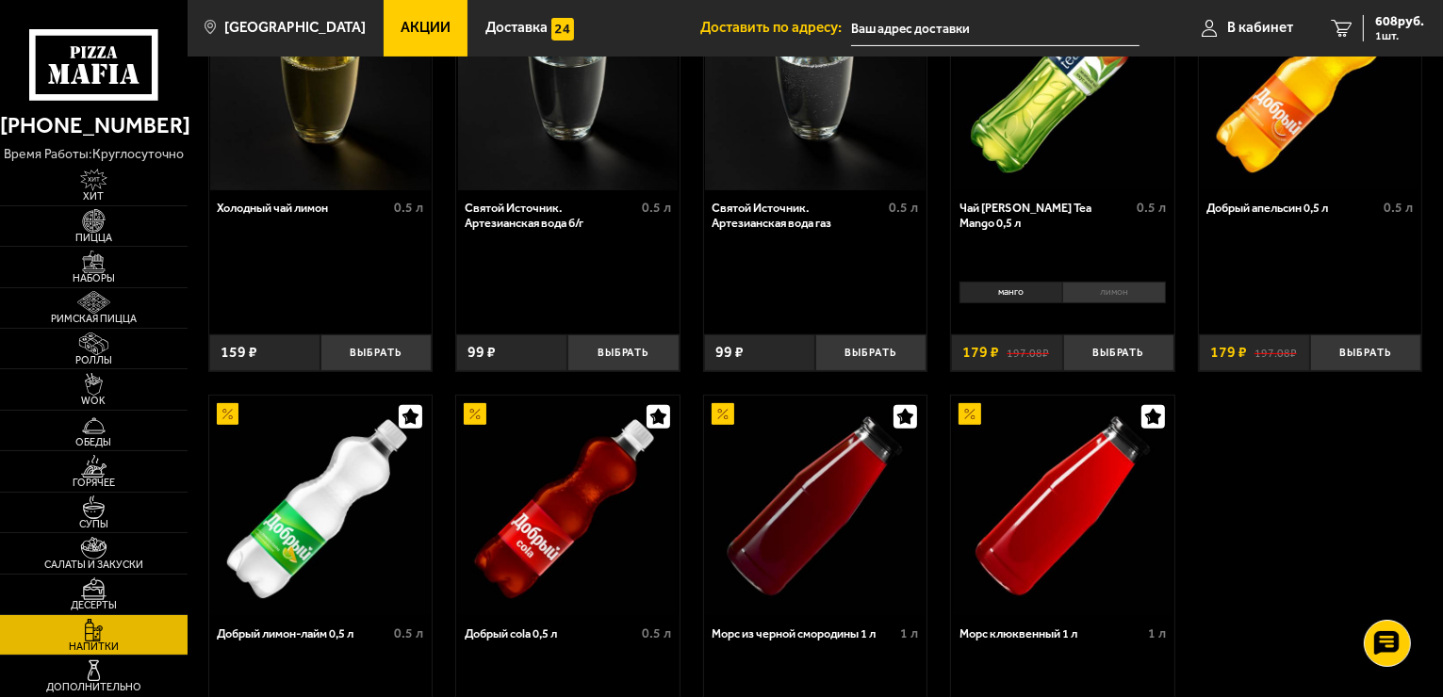
click at [804, 536] on img at bounding box center [815, 506] width 221 height 221
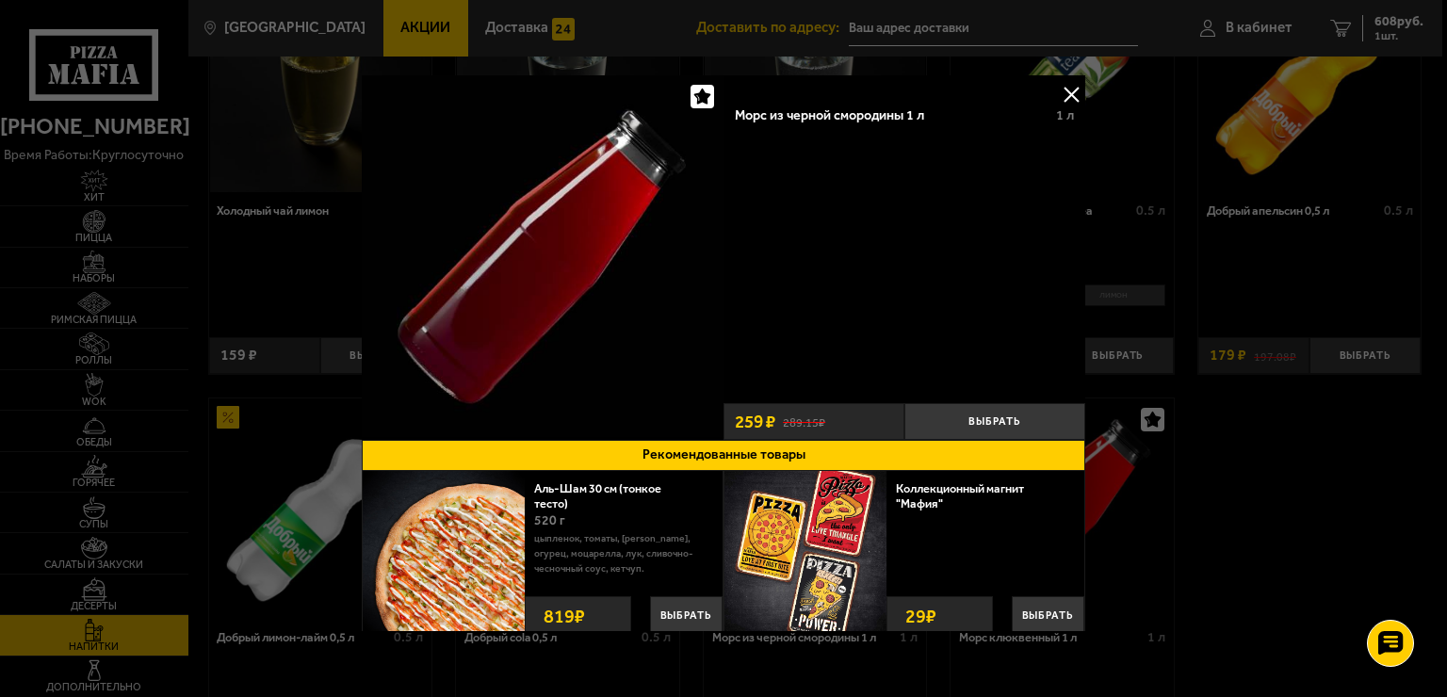
click at [1061, 91] on button at bounding box center [1071, 94] width 28 height 28
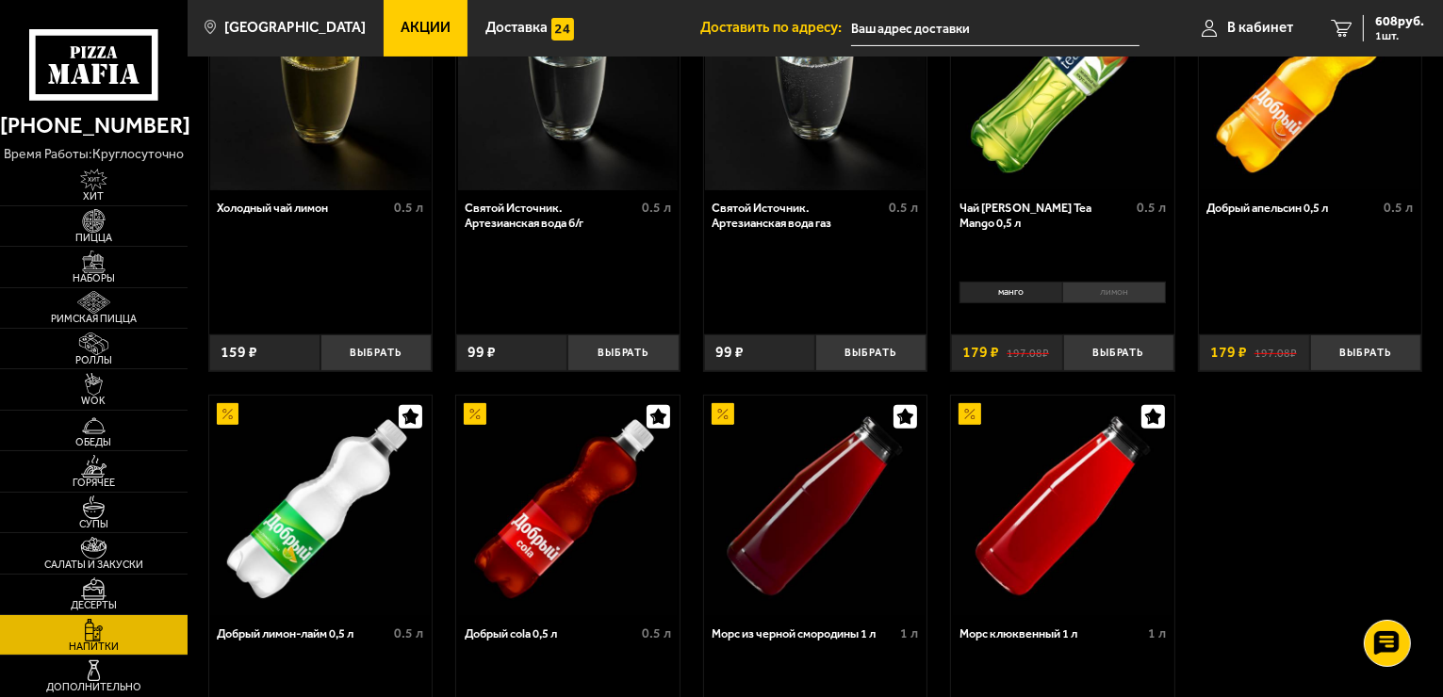
click at [856, 637] on div "Морс из черной смородины 1 л" at bounding box center [803, 634] width 184 height 14
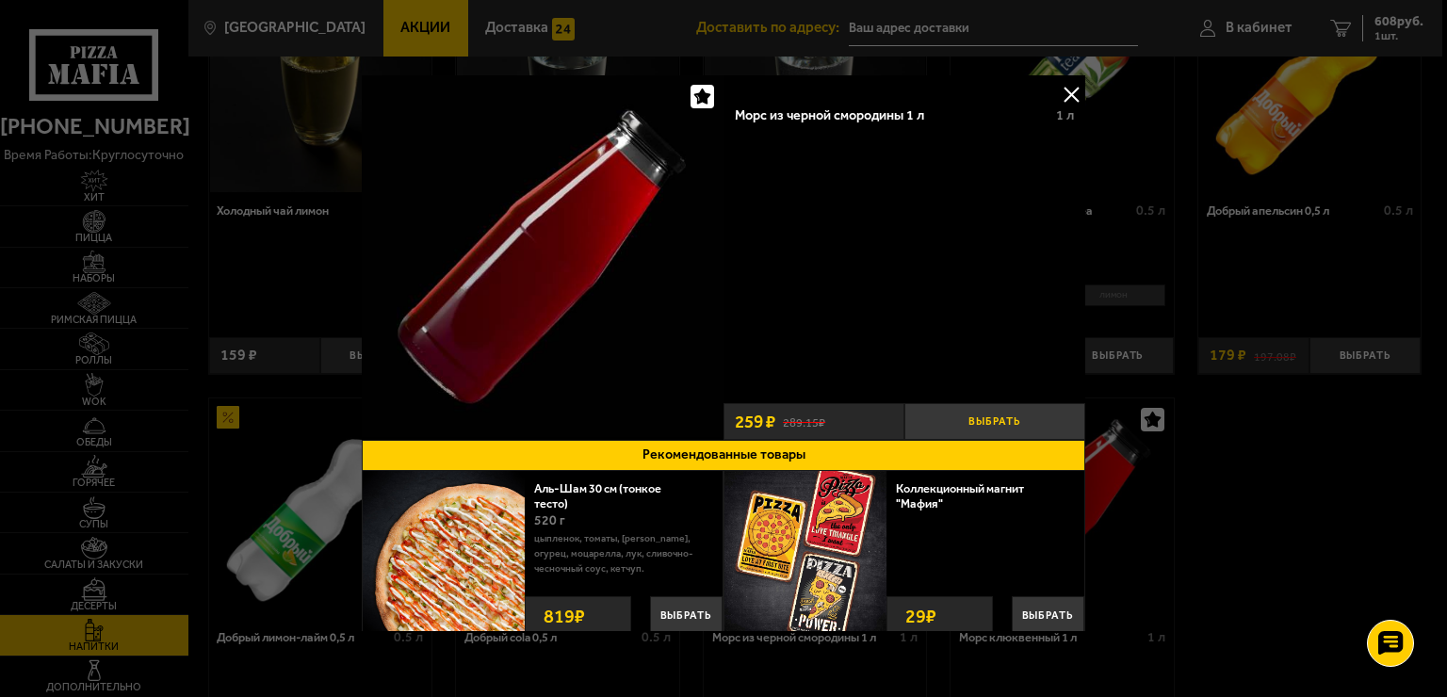
click at [999, 410] on button "Выбрать" at bounding box center [995, 421] width 181 height 37
click at [924, 421] on button "−" at bounding box center [935, 421] width 60 height 37
click at [954, 412] on button "Выбрать" at bounding box center [995, 421] width 181 height 37
click at [1063, 90] on button at bounding box center [1071, 94] width 28 height 28
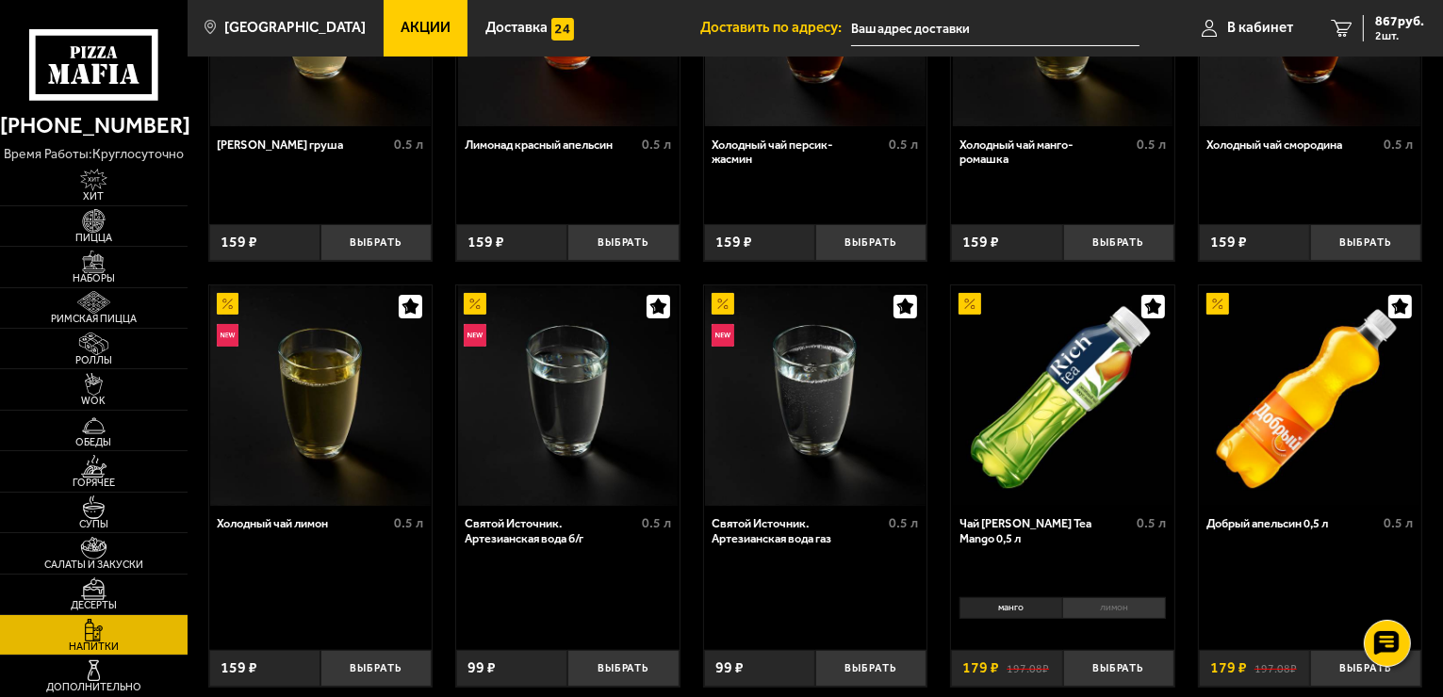
scroll to position [377, 0]
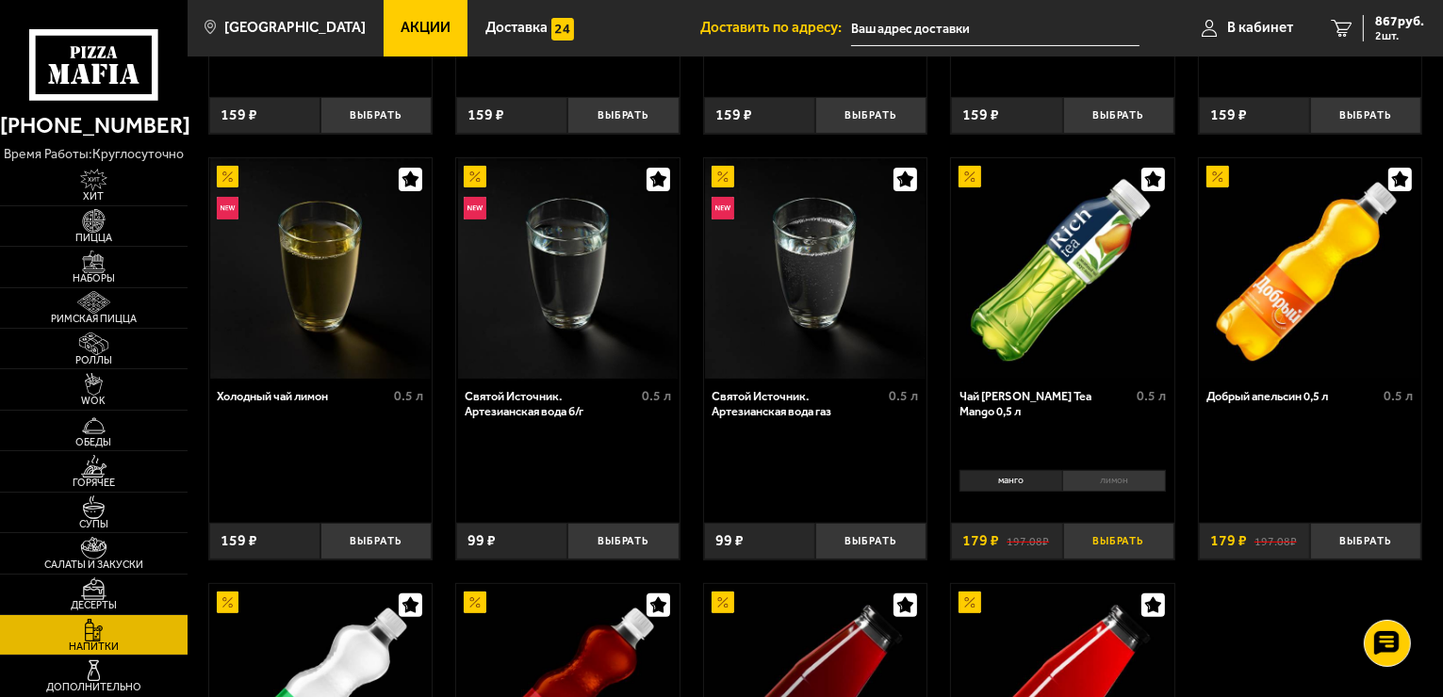
click at [1117, 539] on button "Выбрать" at bounding box center [1118, 541] width 111 height 37
click at [1377, 23] on span "1046 руб." at bounding box center [1395, 21] width 57 height 13
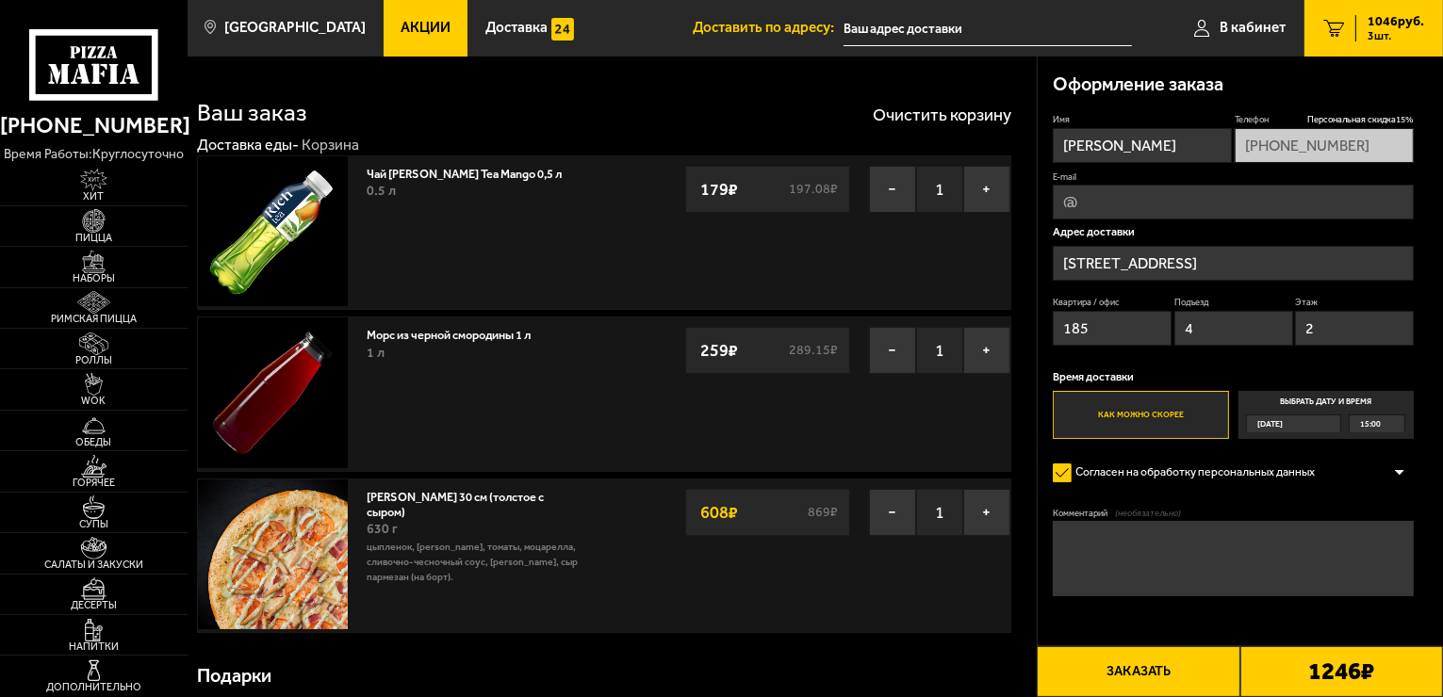
type input "Российский проспект, 1В"
click at [900, 353] on button "−" at bounding box center [892, 350] width 47 height 47
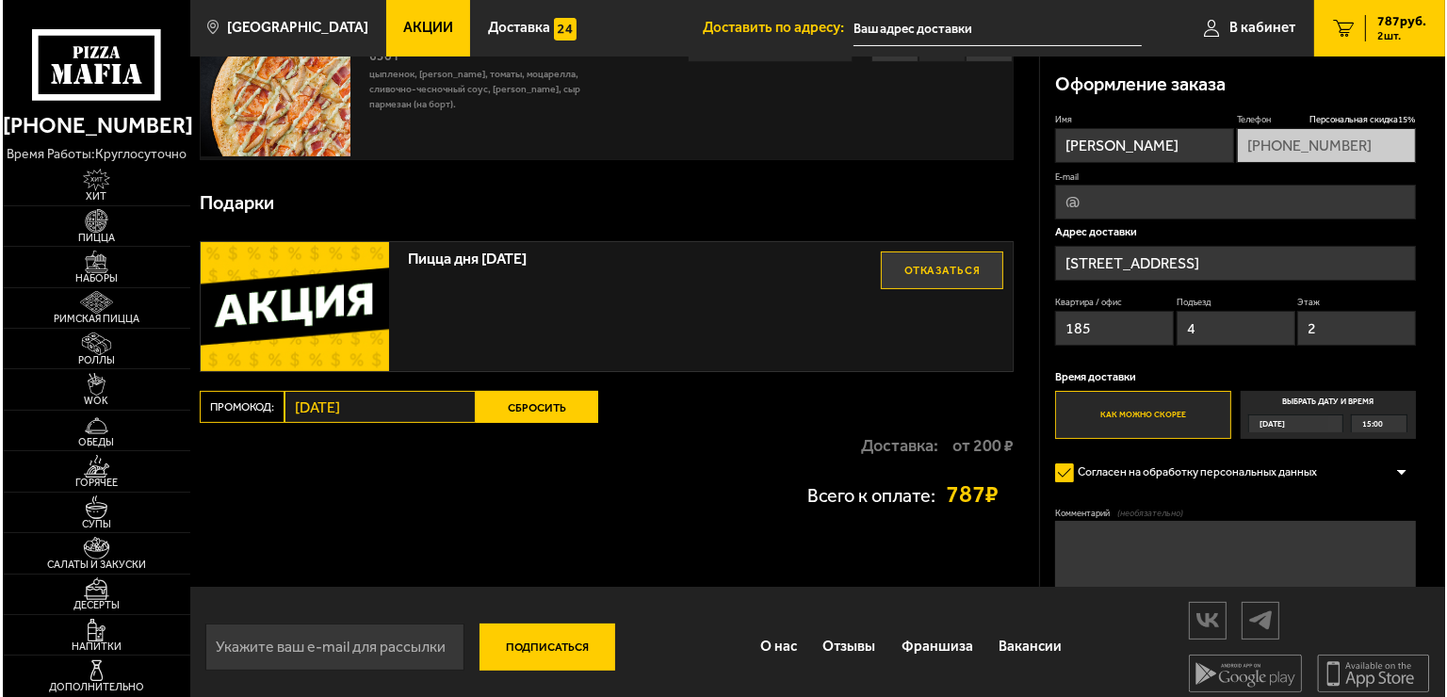
scroll to position [321, 0]
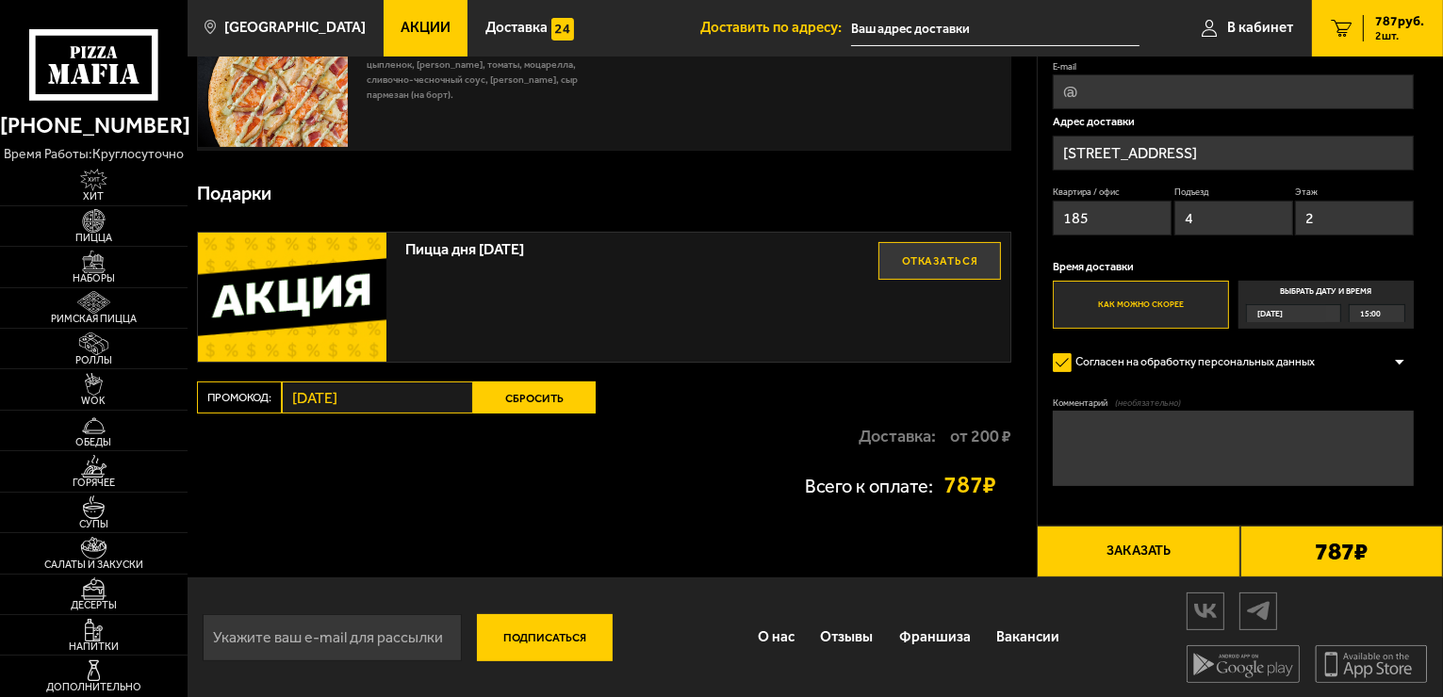
click at [1123, 547] on button "Заказать" at bounding box center [1138, 551] width 203 height 51
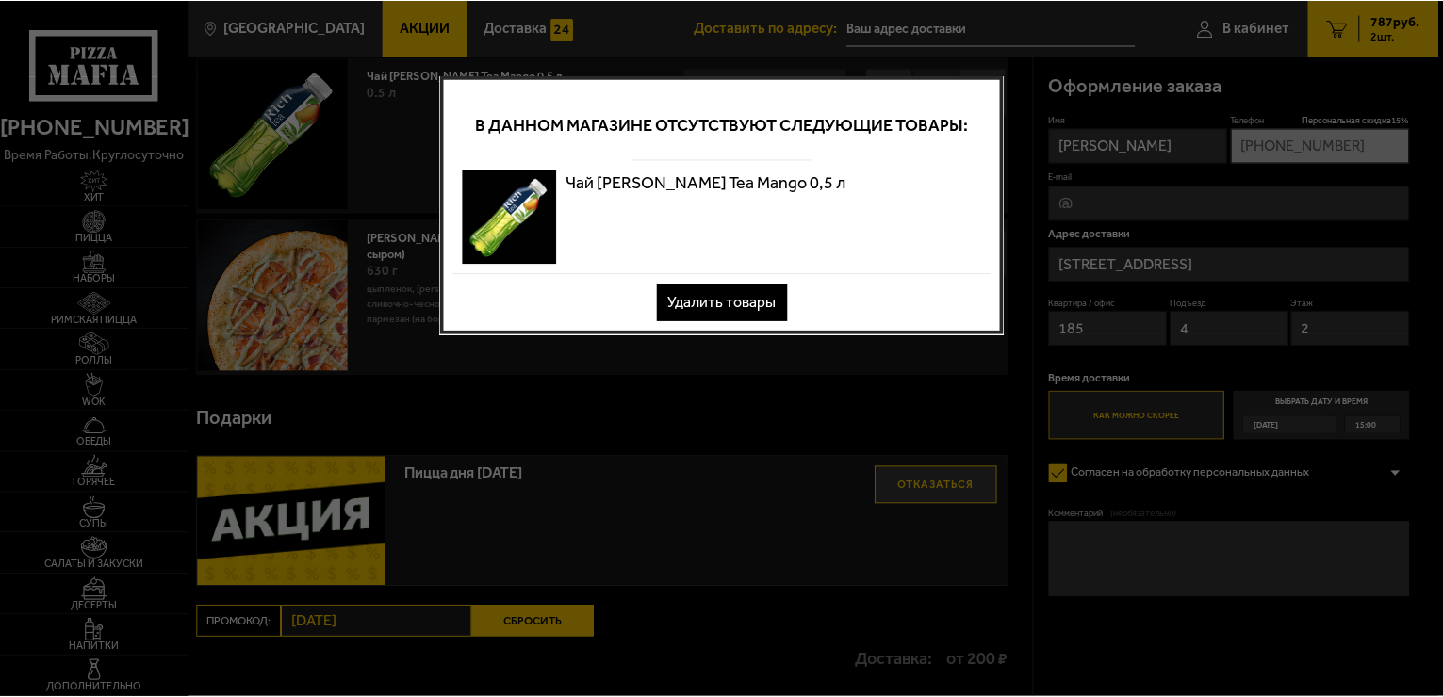
scroll to position [0, 0]
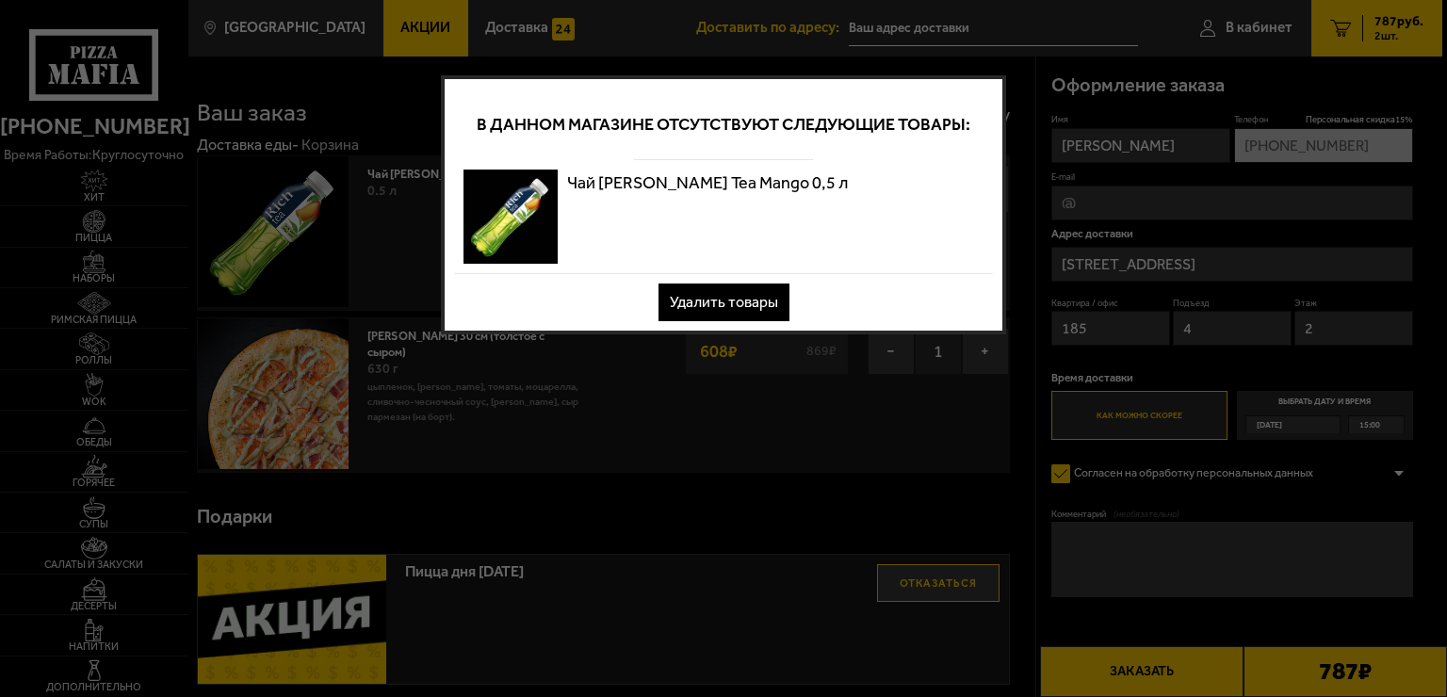
click at [715, 304] on button "Удалить товары" at bounding box center [724, 303] width 131 height 38
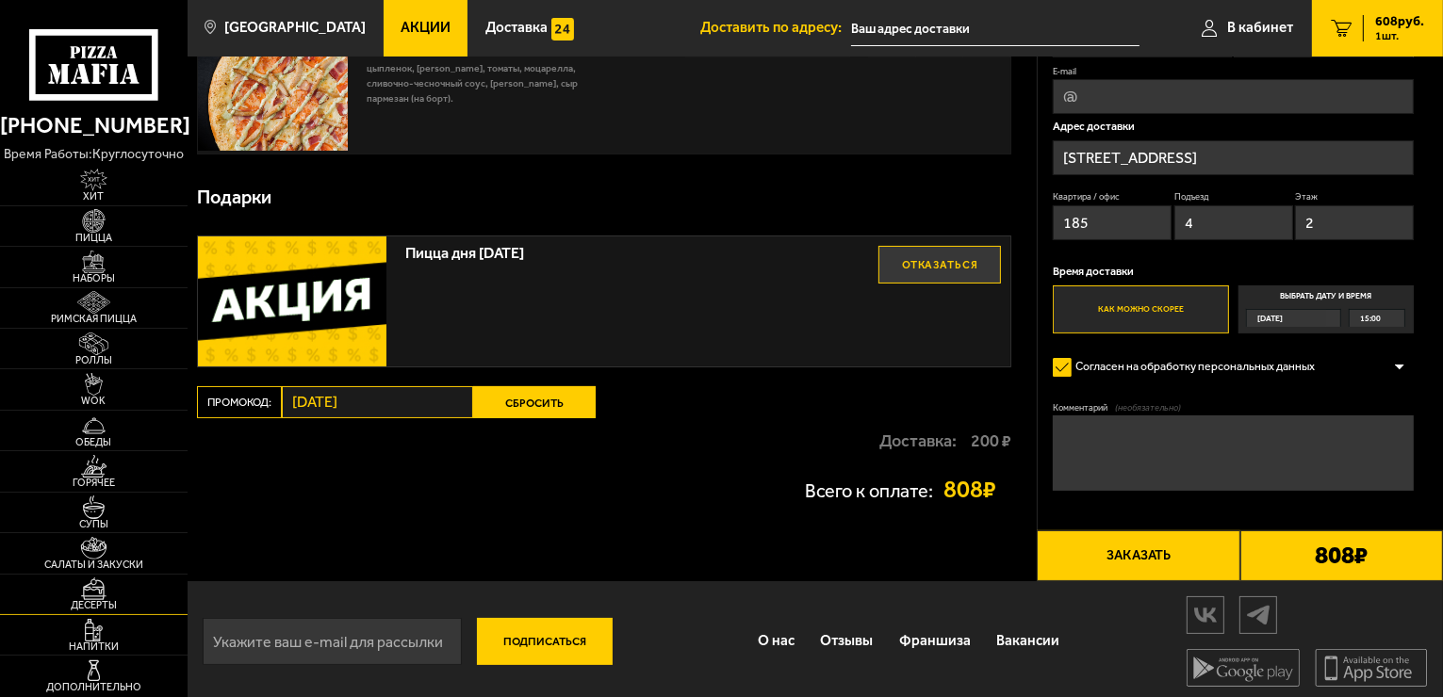
scroll to position [160, 0]
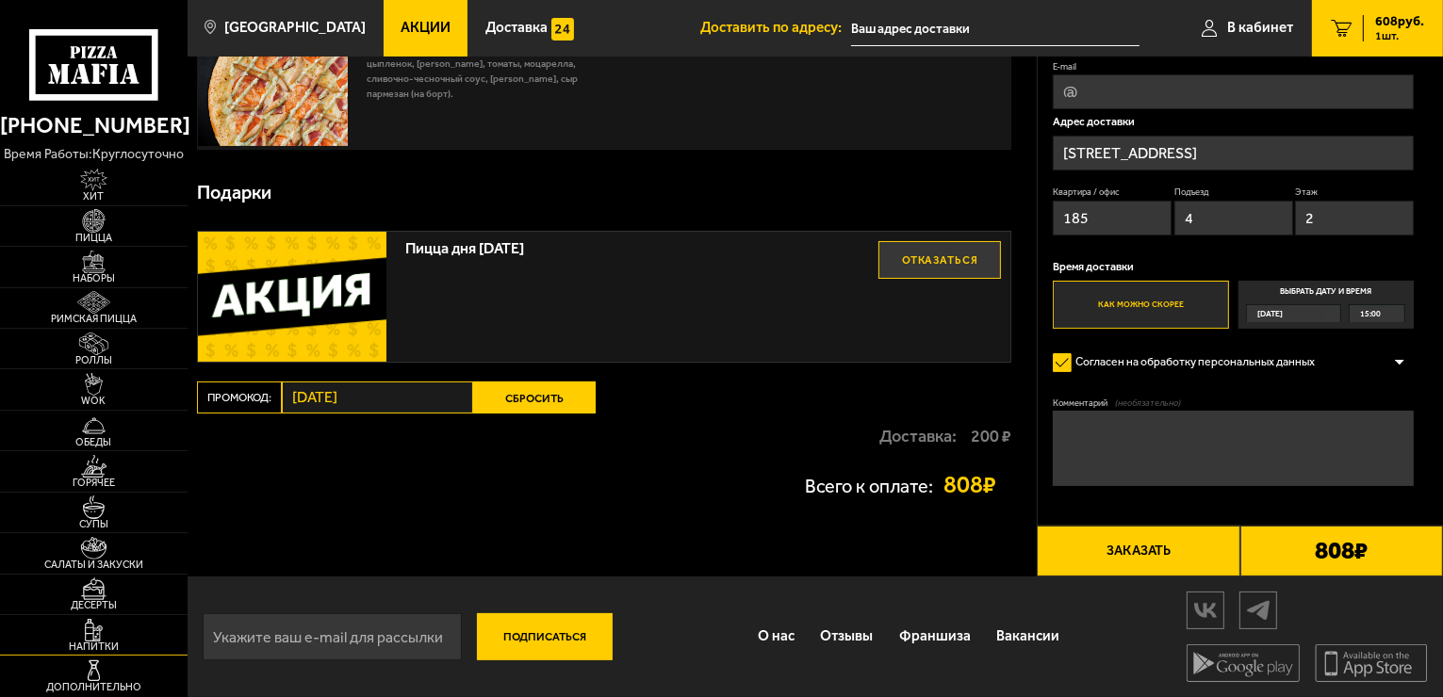
click at [102, 633] on img at bounding box center [93, 630] width 57 height 23
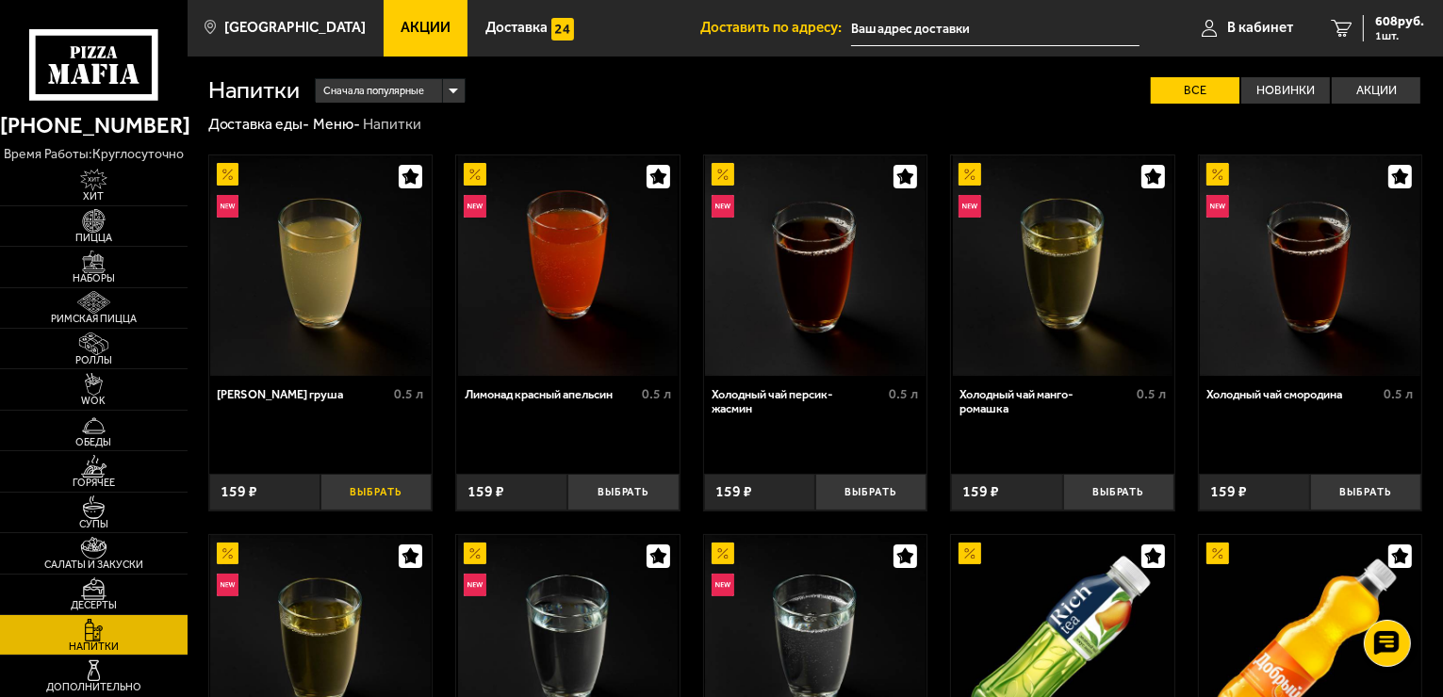
click at [356, 492] on button "Выбрать" at bounding box center [375, 492] width 111 height 37
click at [1382, 30] on span "2 шт." at bounding box center [1399, 35] width 49 height 11
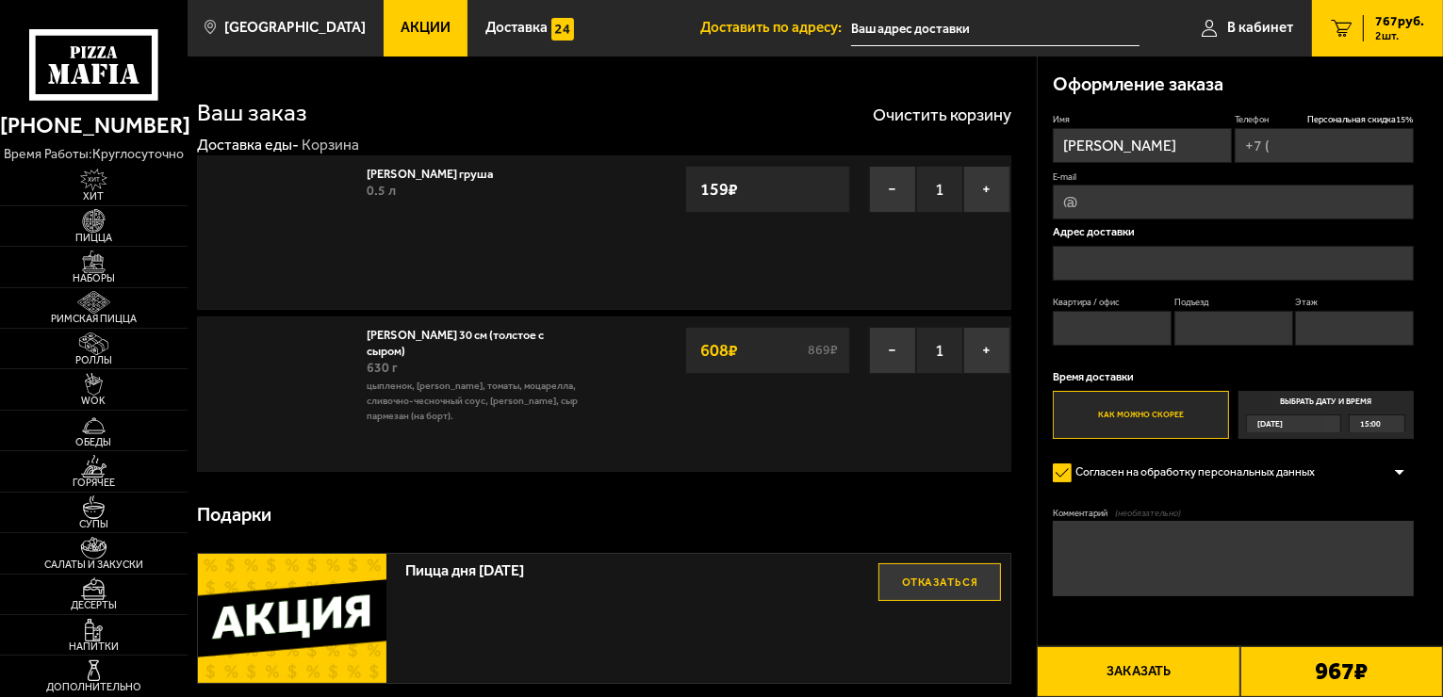
type input "+7 (921) 999-46-12"
type input "Российский проспект, 1"
type input "185"
type input "4"
type input "2"
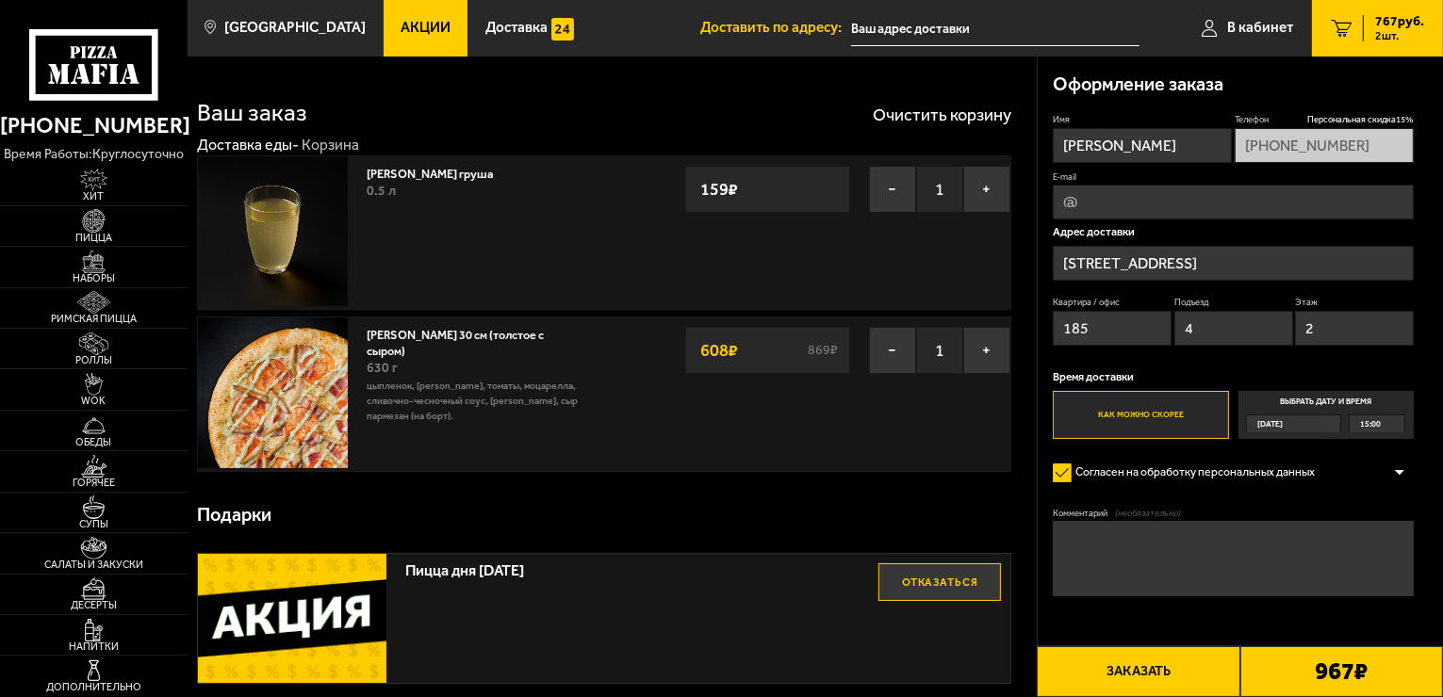
type input "Российский проспект, 1В"
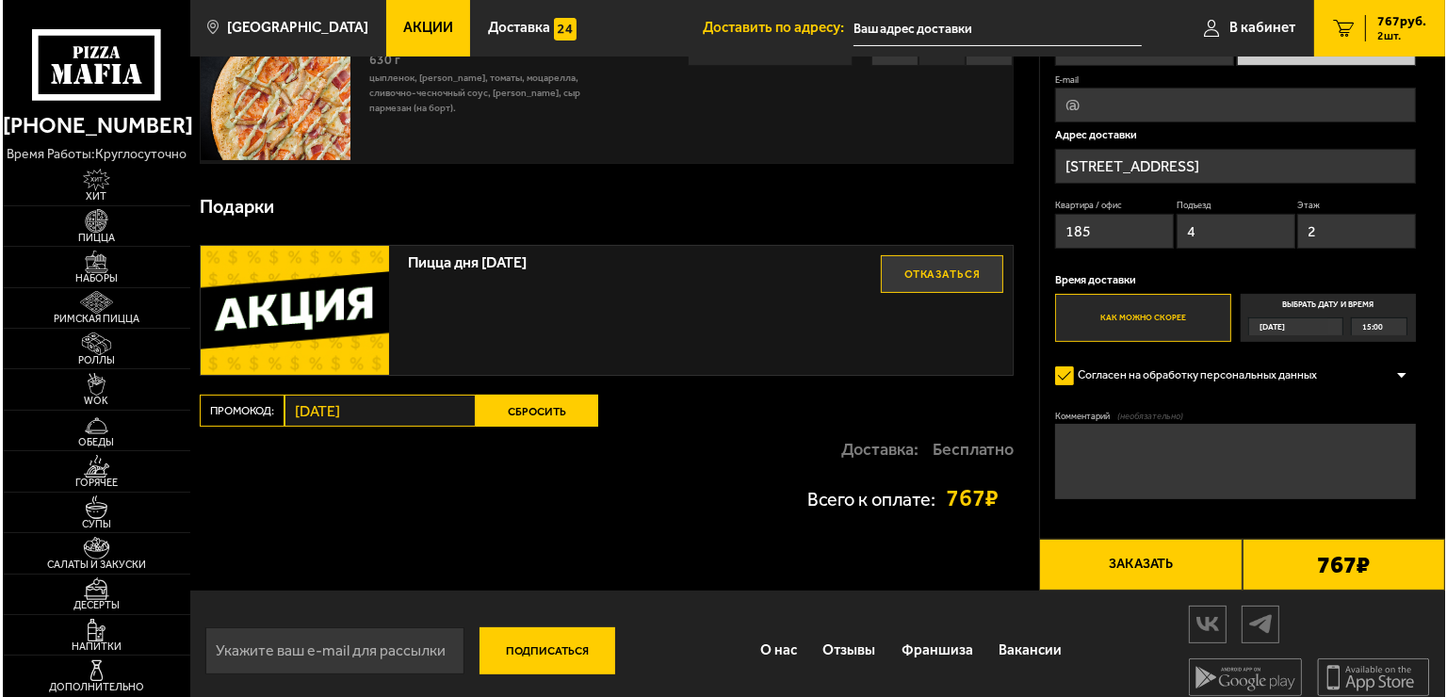
scroll to position [321, 0]
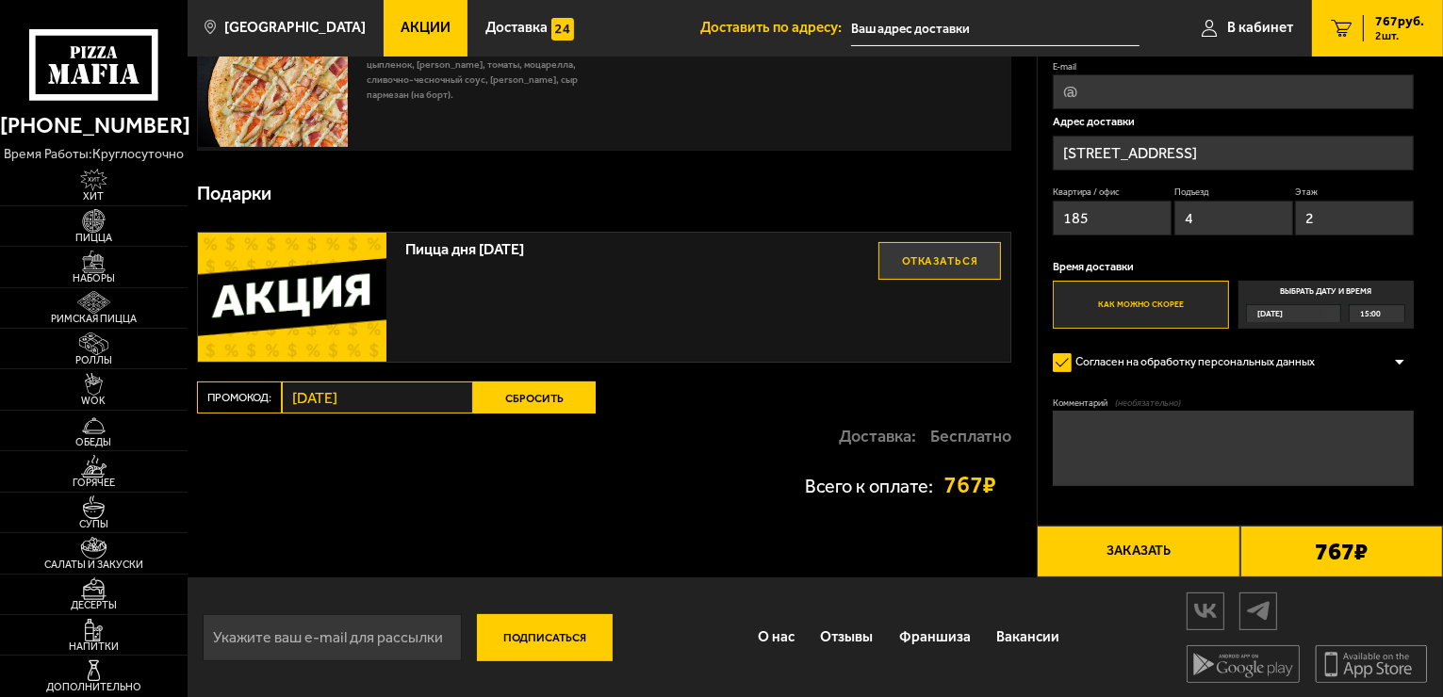
click at [1127, 545] on button "Заказать" at bounding box center [1138, 551] width 203 height 51
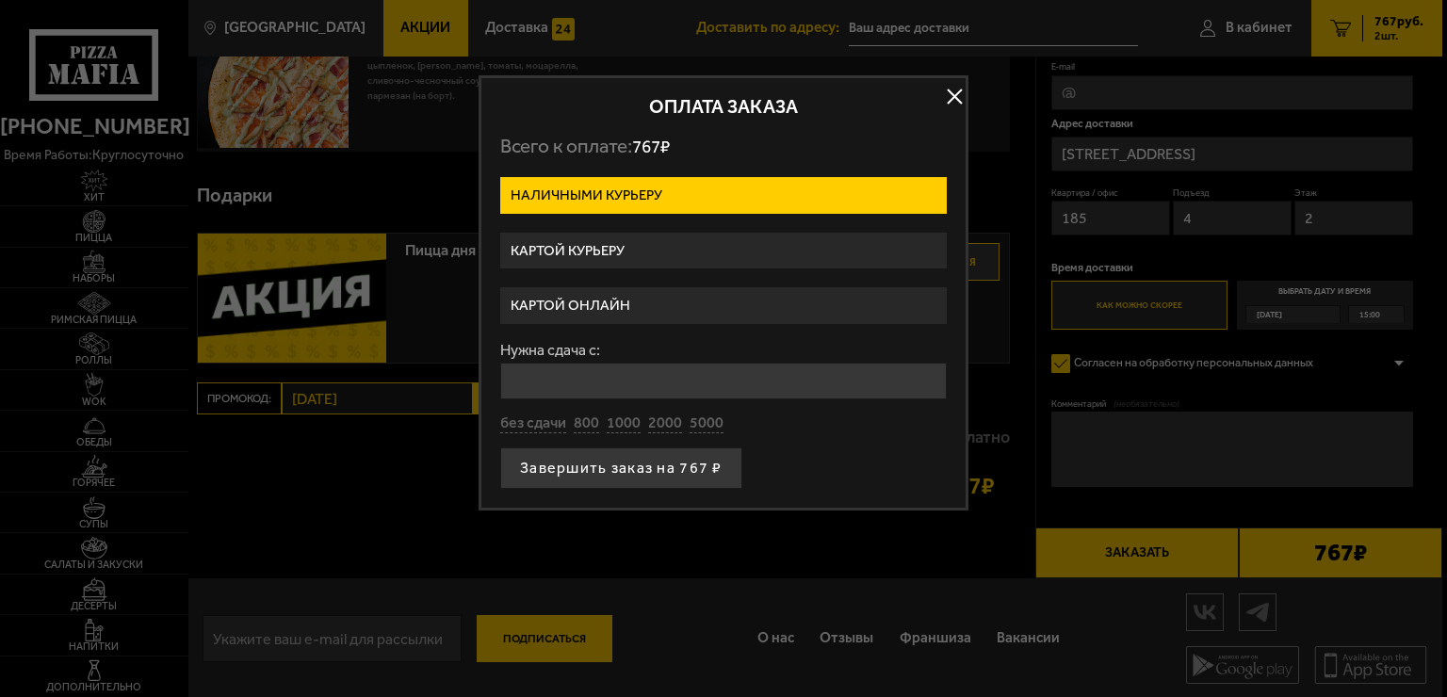
click at [574, 302] on label "Картой онлайн" at bounding box center [723, 305] width 447 height 37
click at [0, 0] on input "Картой онлайн" at bounding box center [0, 0] width 0 height 0
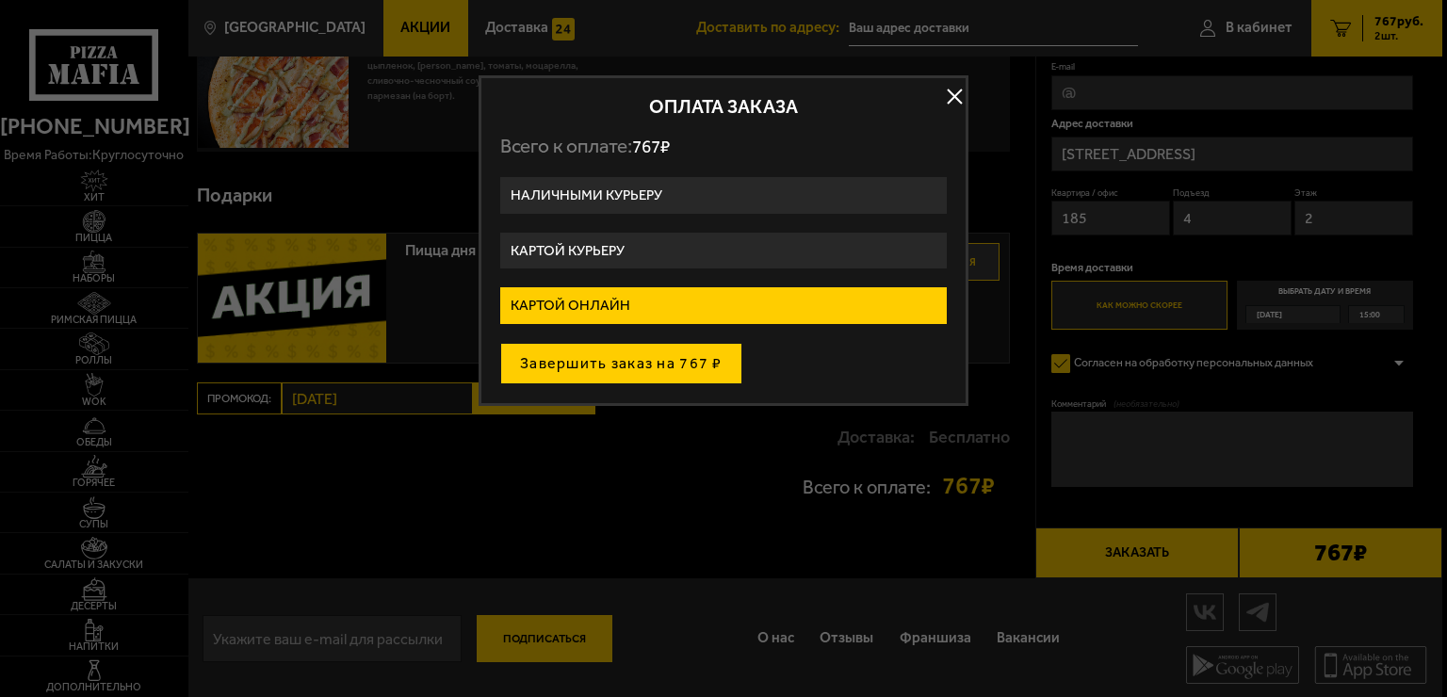
click at [584, 363] on button "Завершить заказ на 767 ₽" at bounding box center [621, 363] width 242 height 41
